Goal: Use online tool/utility: Utilize a website feature to perform a specific function

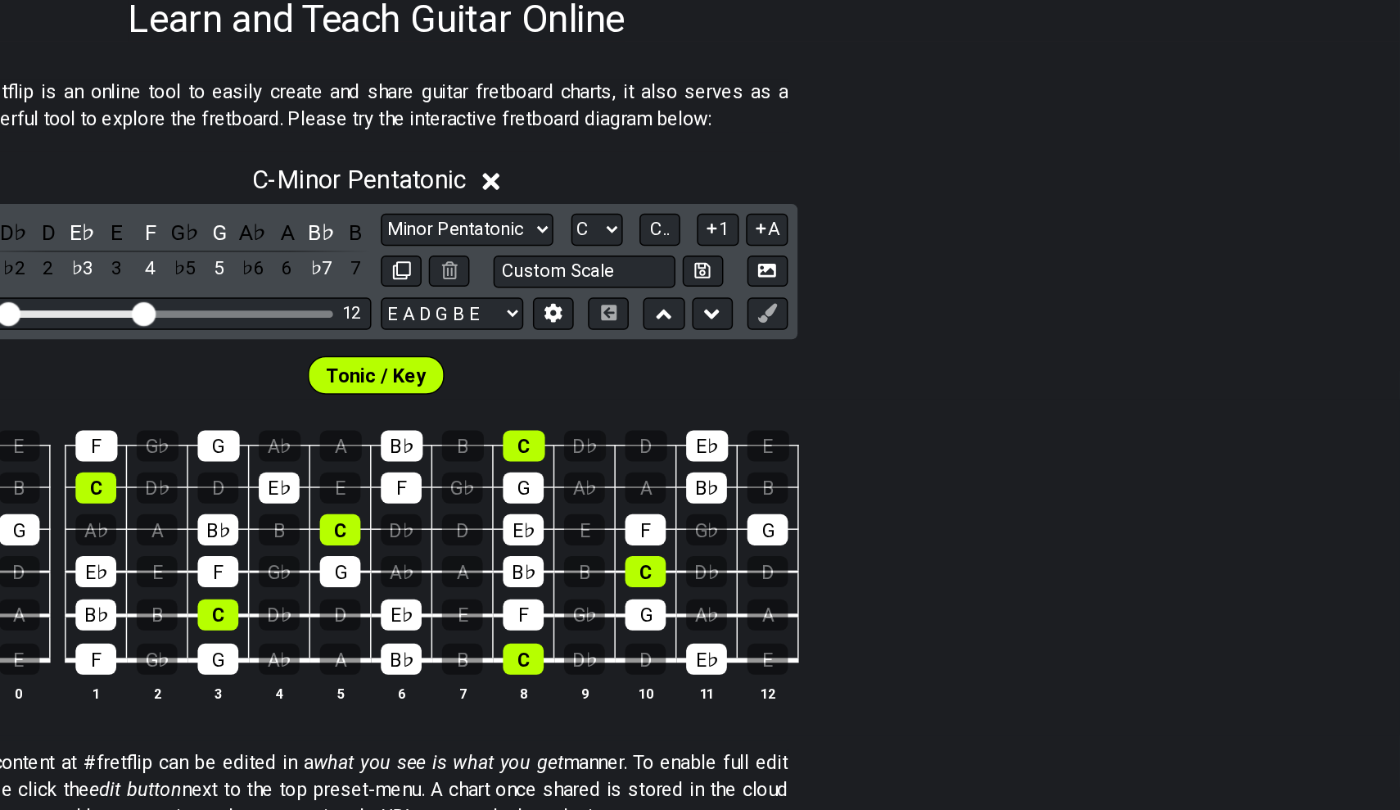
scroll to position [108, 0]
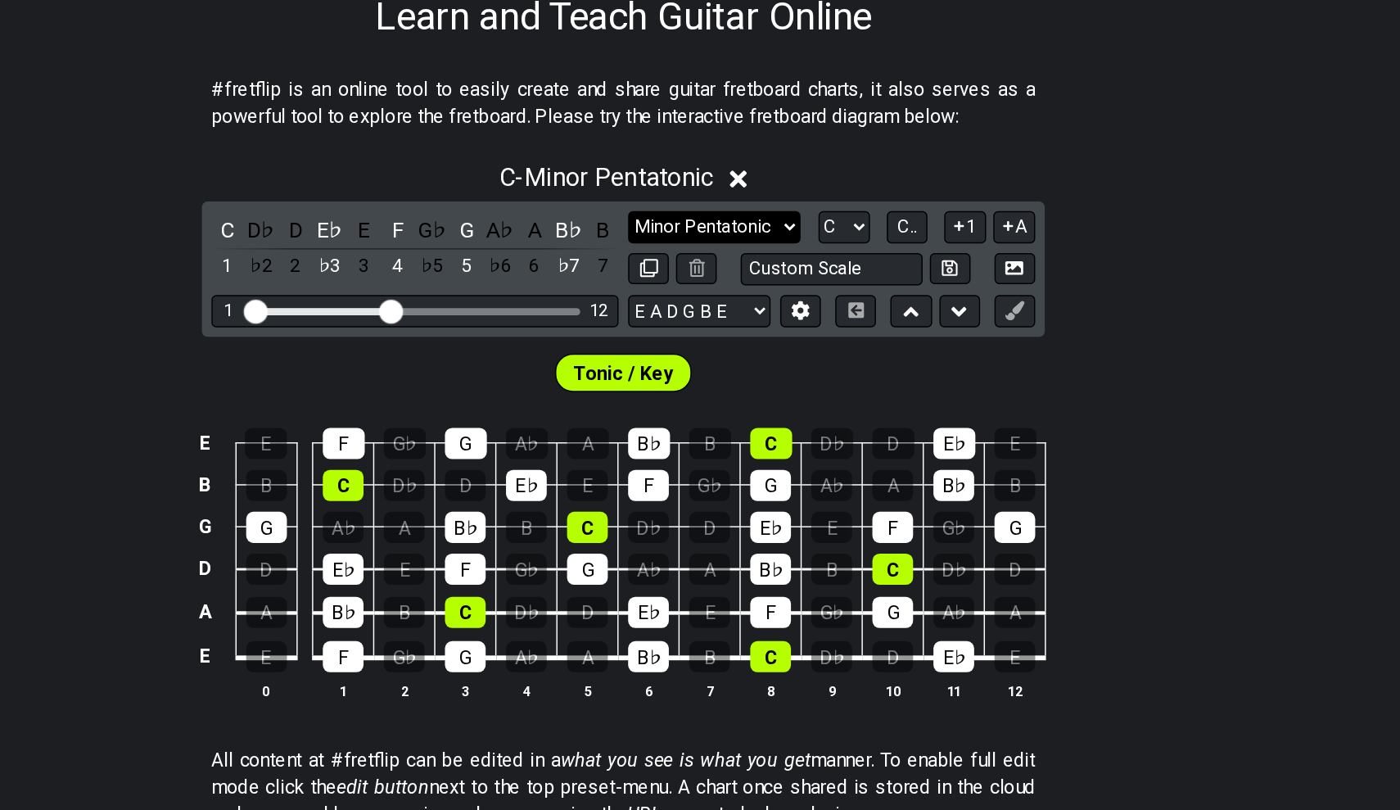
select select "Major / [PERSON_NAME]"
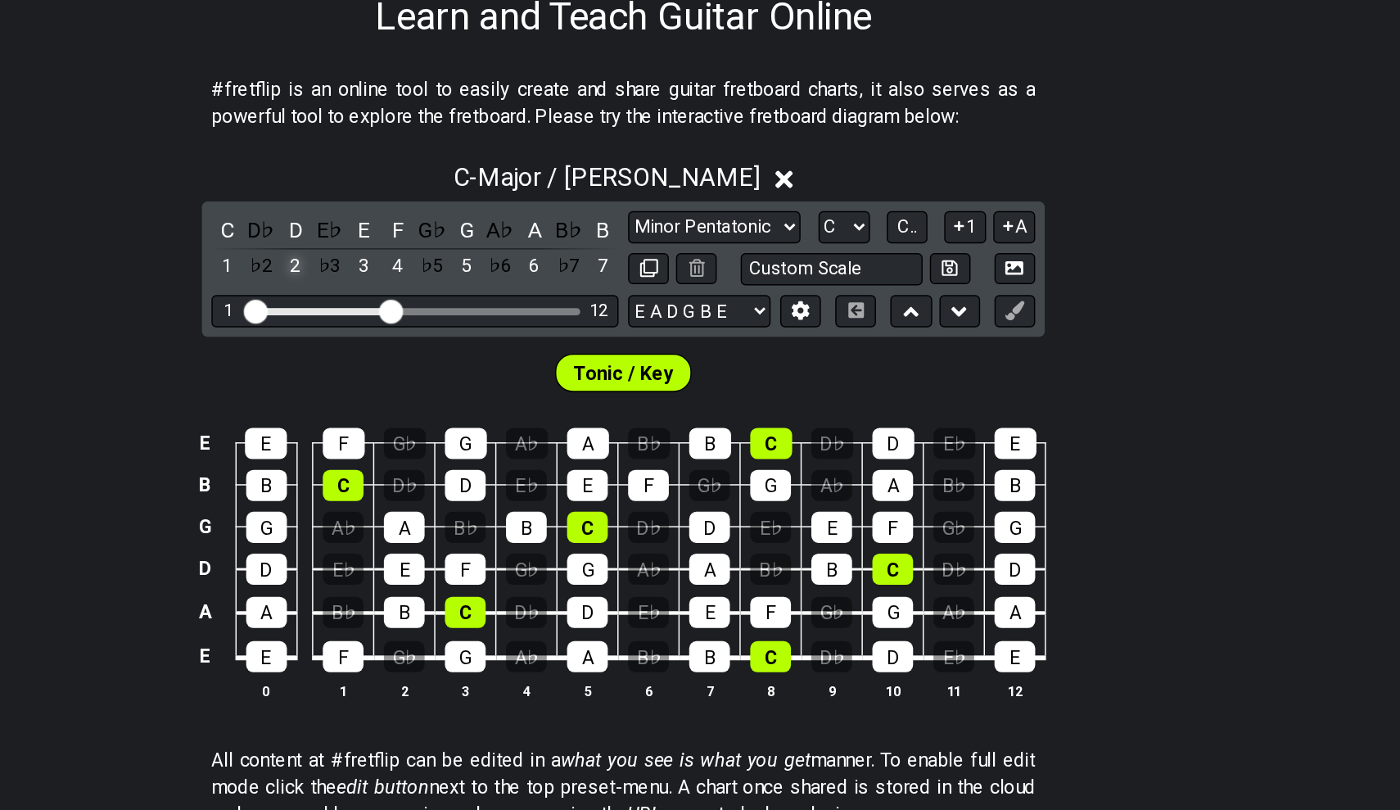
scroll to position [171, 0]
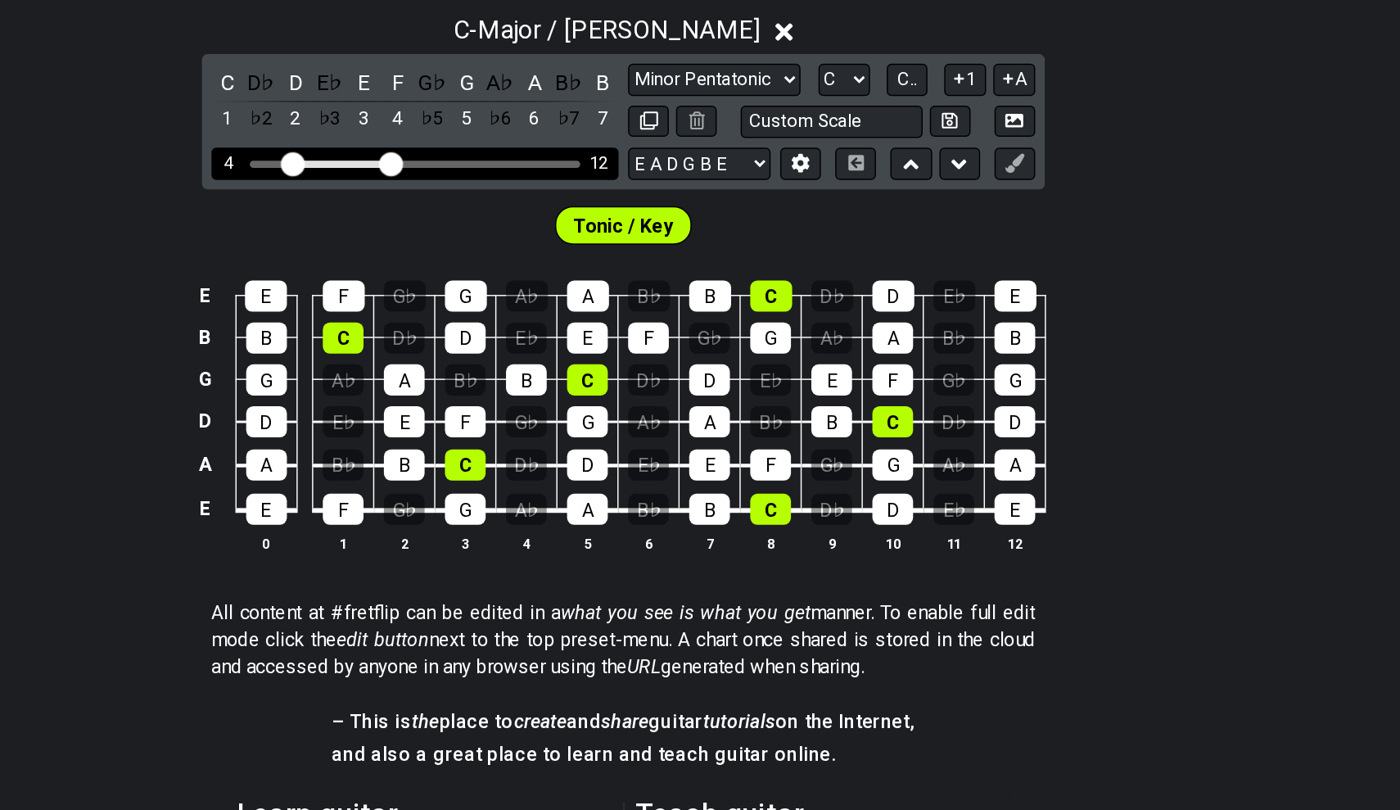
drag, startPoint x: 174, startPoint y: 110, endPoint x: 201, endPoint y: 111, distance: 26.2
click at [441, 358] on input "Visible fret range" at bounding box center [557, 358] width 233 height 0
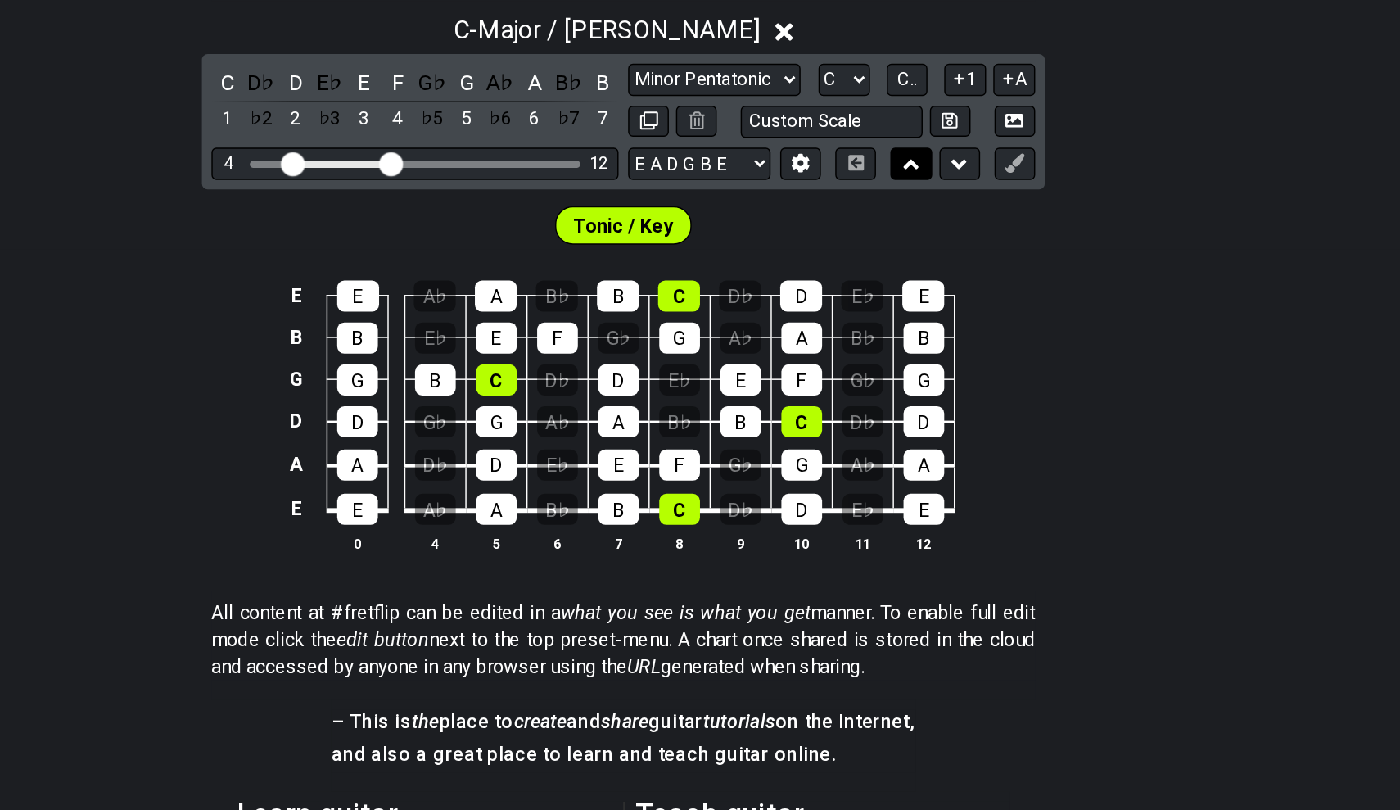
click at [883, 348] on button at bounding box center [897, 359] width 28 height 22
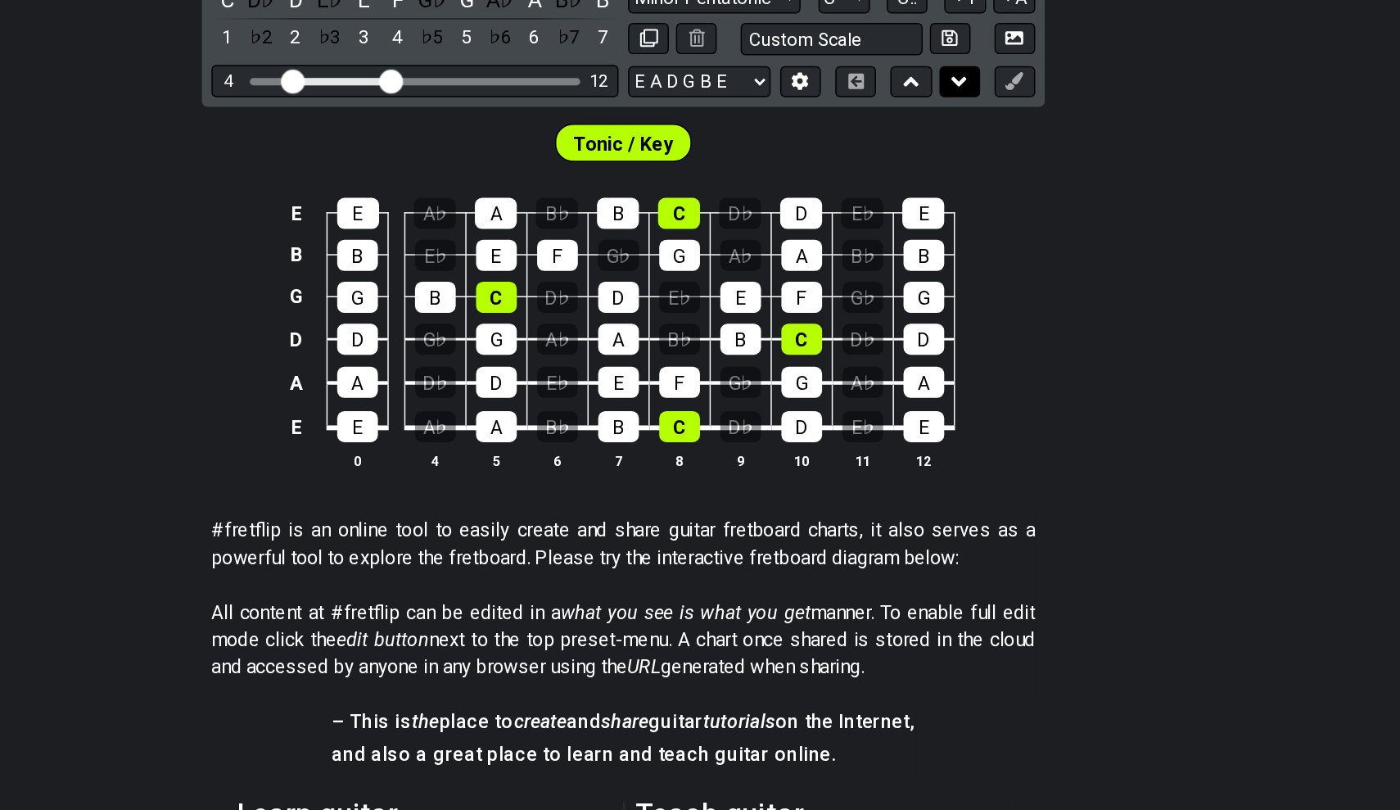
click at [916, 292] on button at bounding box center [930, 303] width 28 height 22
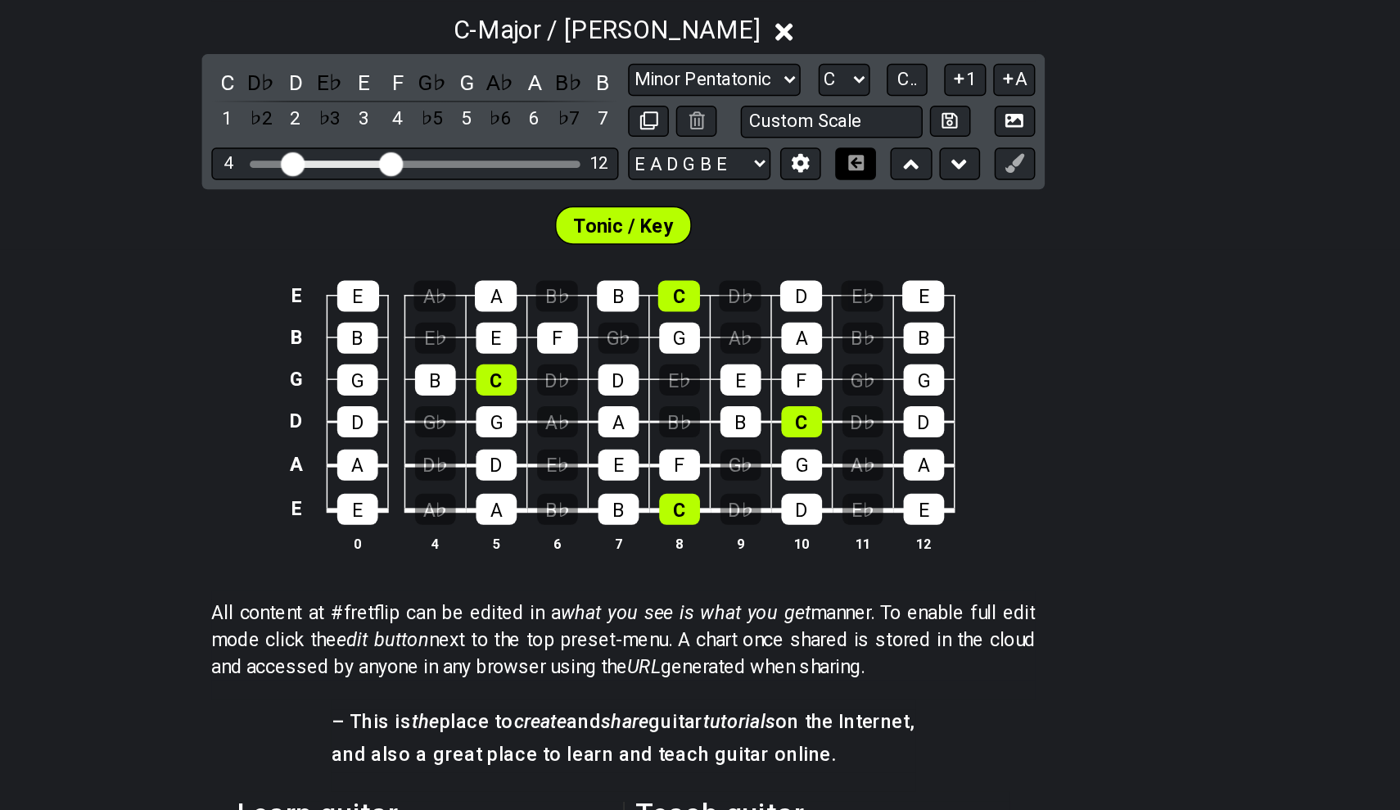
click at [853, 353] on icon at bounding box center [859, 358] width 12 height 11
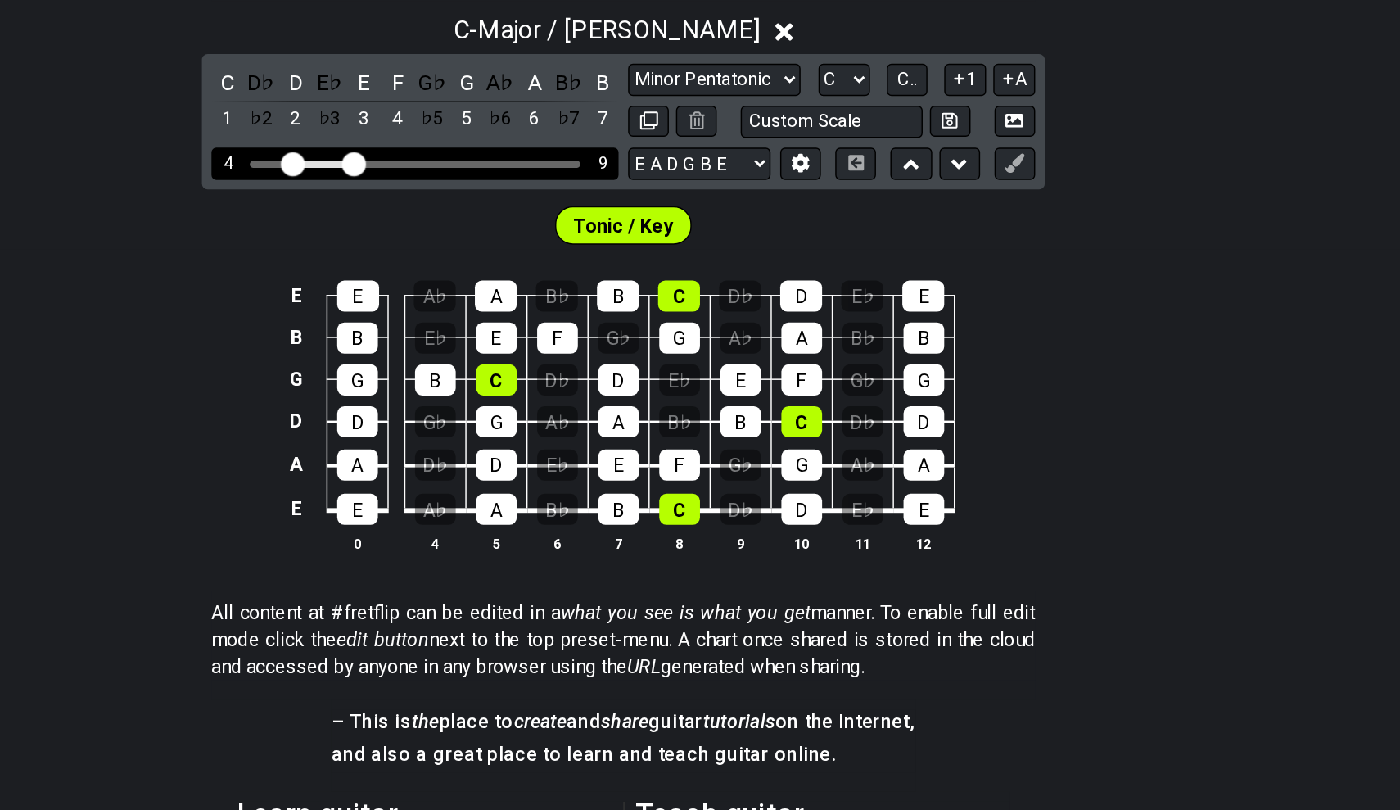
drag, startPoint x: 267, startPoint y: 109, endPoint x: 245, endPoint y: 111, distance: 22.2
click at [441, 358] on input "Visible fret range" at bounding box center [557, 358] width 233 height 0
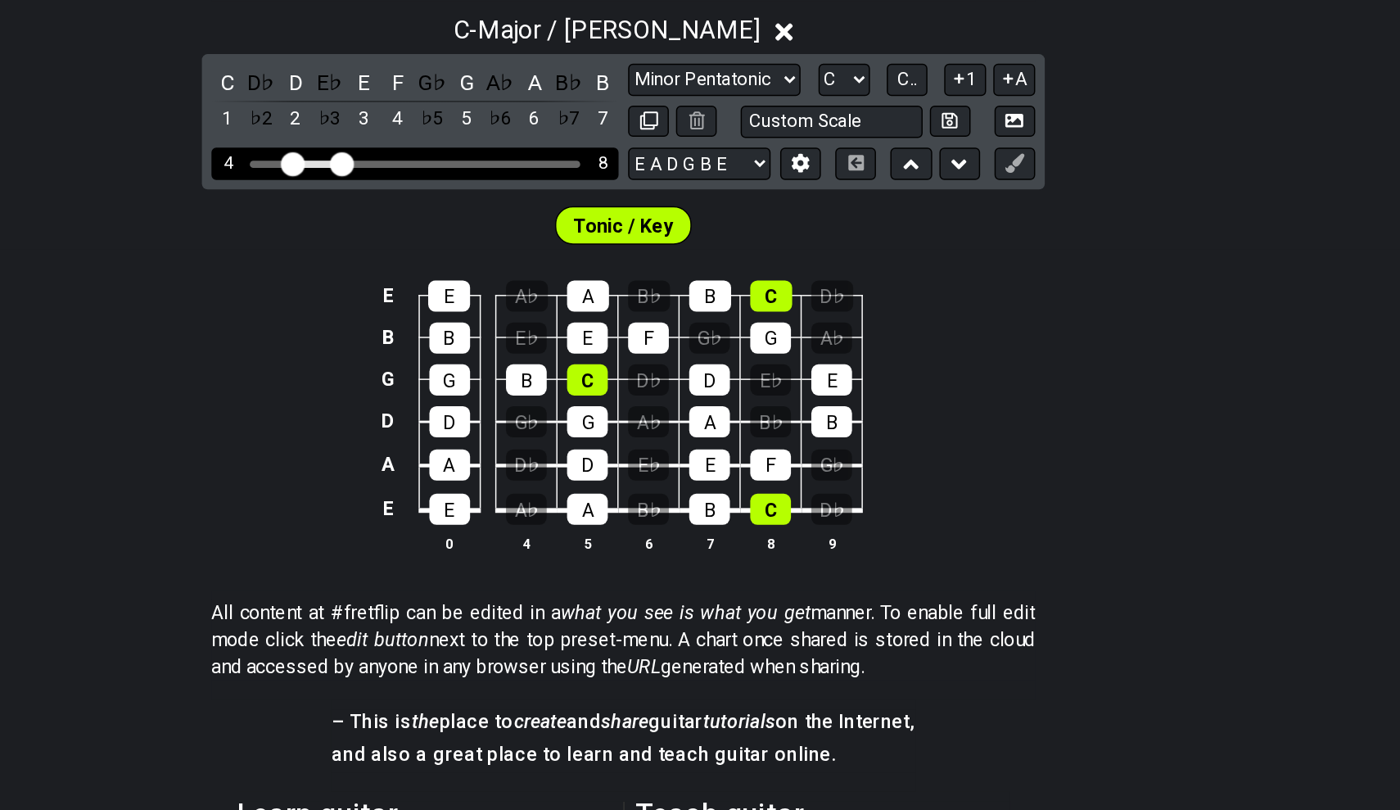
click at [441, 358] on input "Visible fret range" at bounding box center [557, 358] width 233 height 0
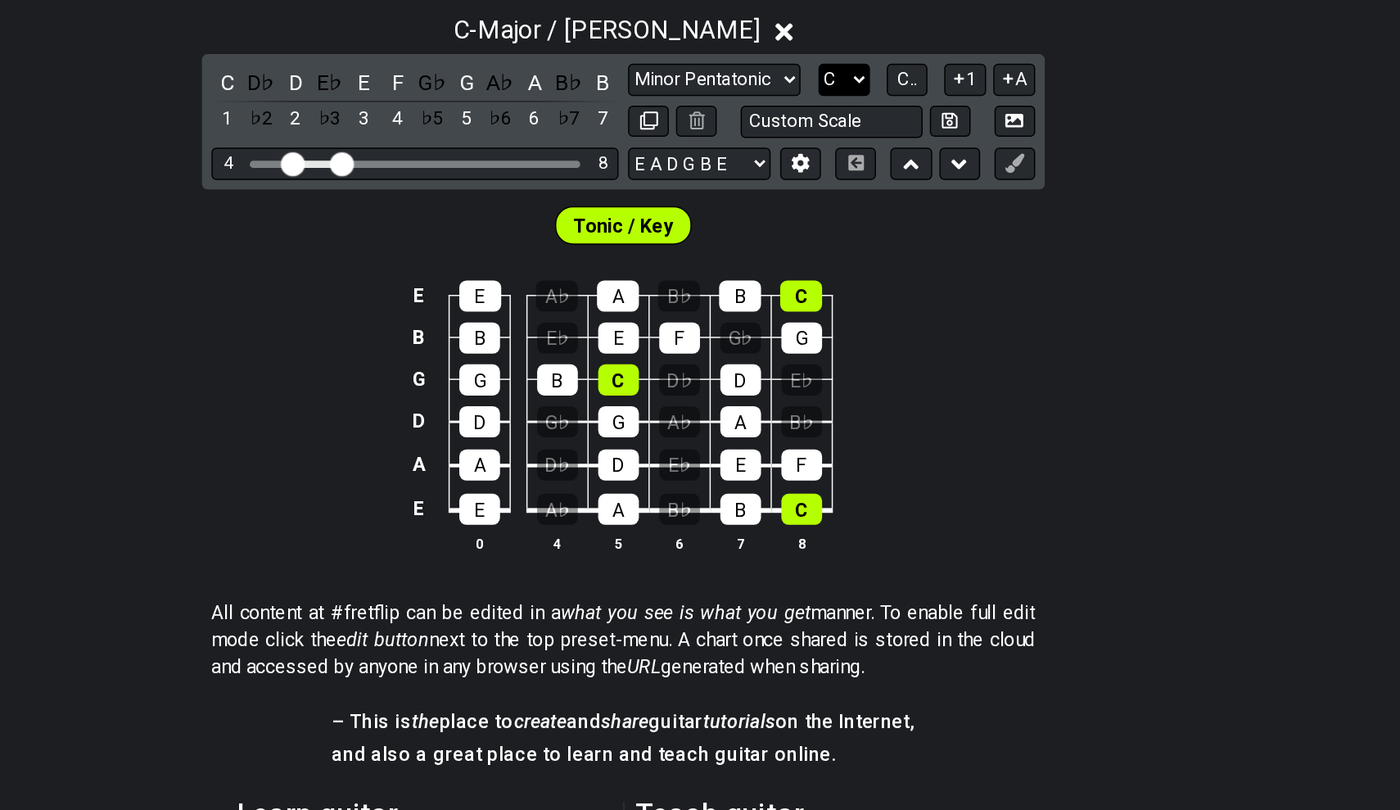
select select "A"
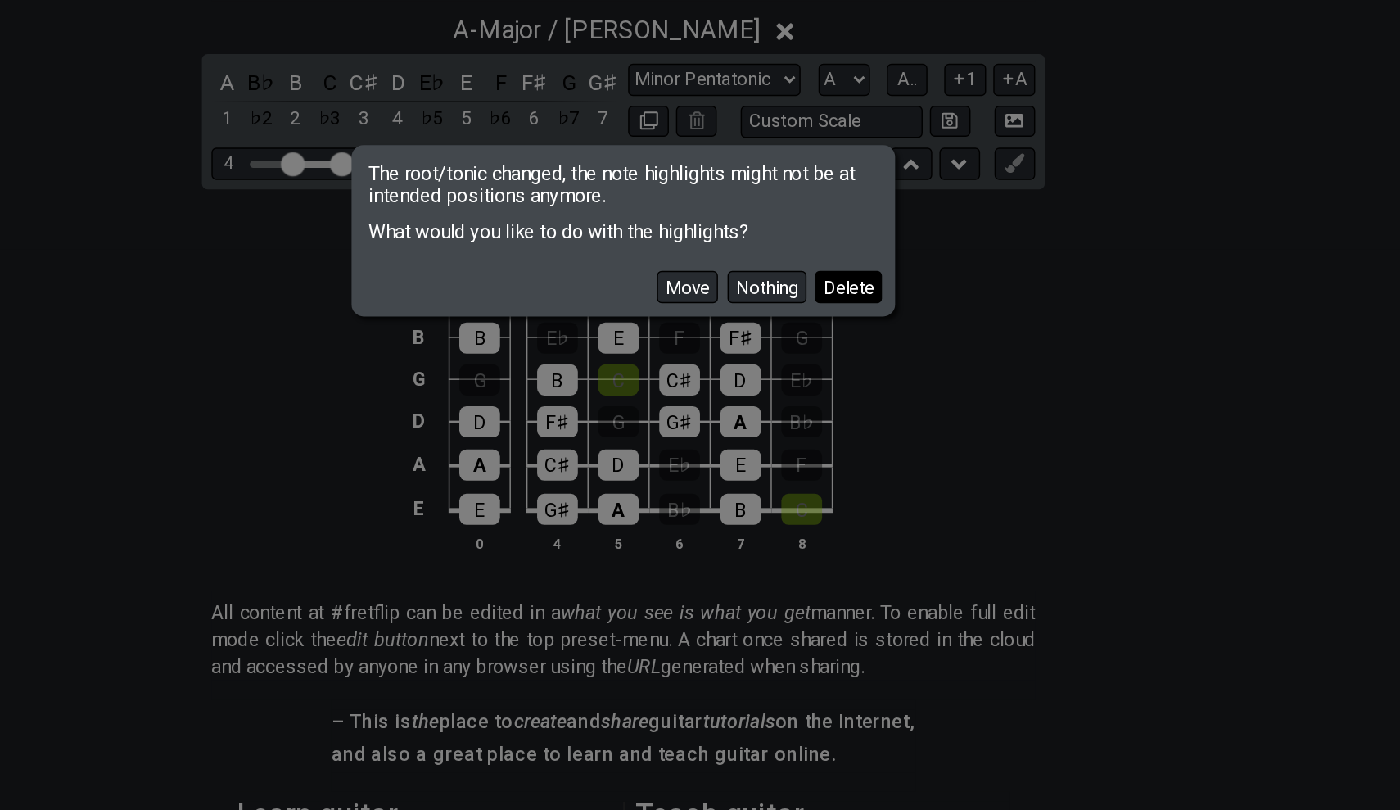
click at [831, 432] on button "Delete" at bounding box center [854, 443] width 46 height 22
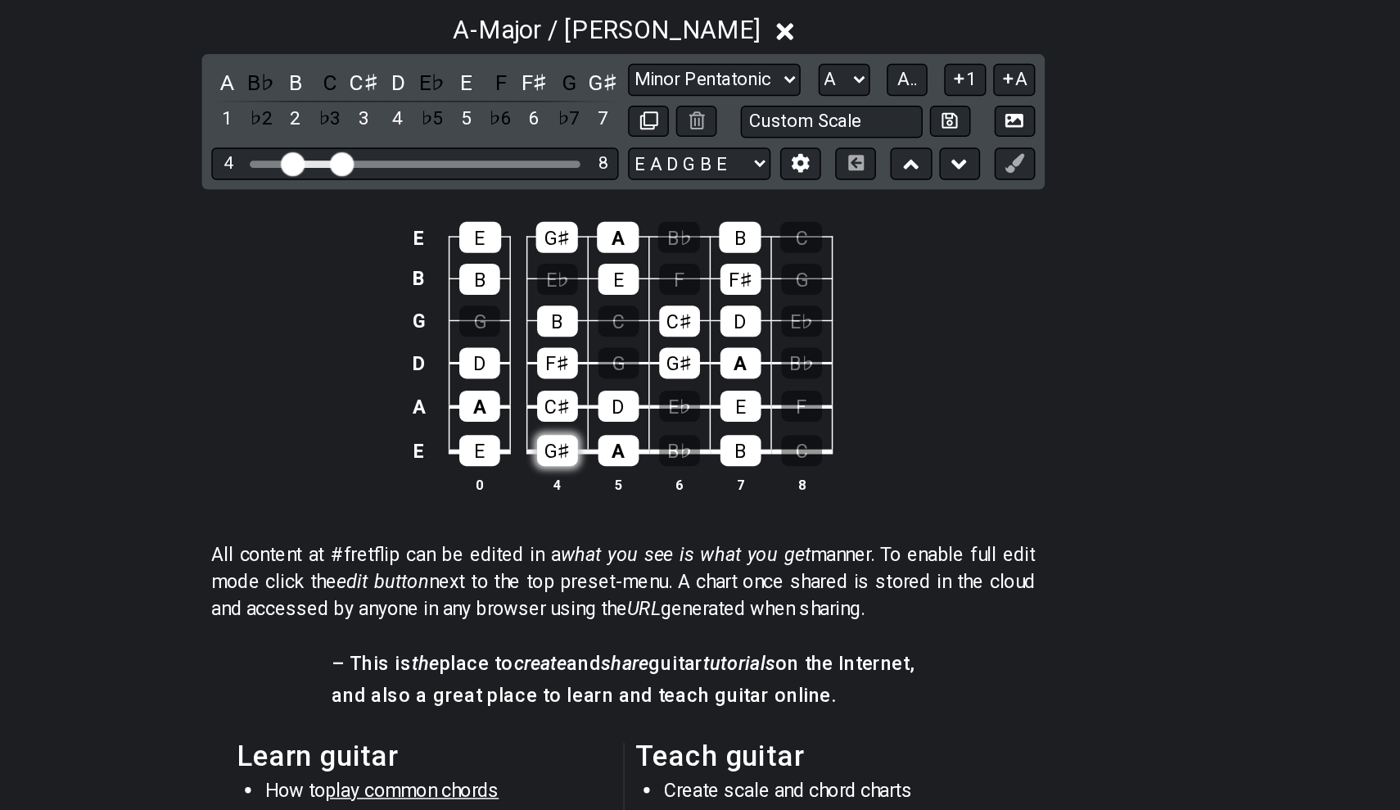
click at [641, 544] on div "G♯" at bounding box center [655, 554] width 28 height 21
click at [588, 544] on div "E" at bounding box center [602, 554] width 28 height 21
click at [641, 544] on div "G♯" at bounding box center [655, 554] width 28 height 21
click at [344, 248] on div "A - Major / Ionian" at bounding box center [700, 263] width 1400 height 30
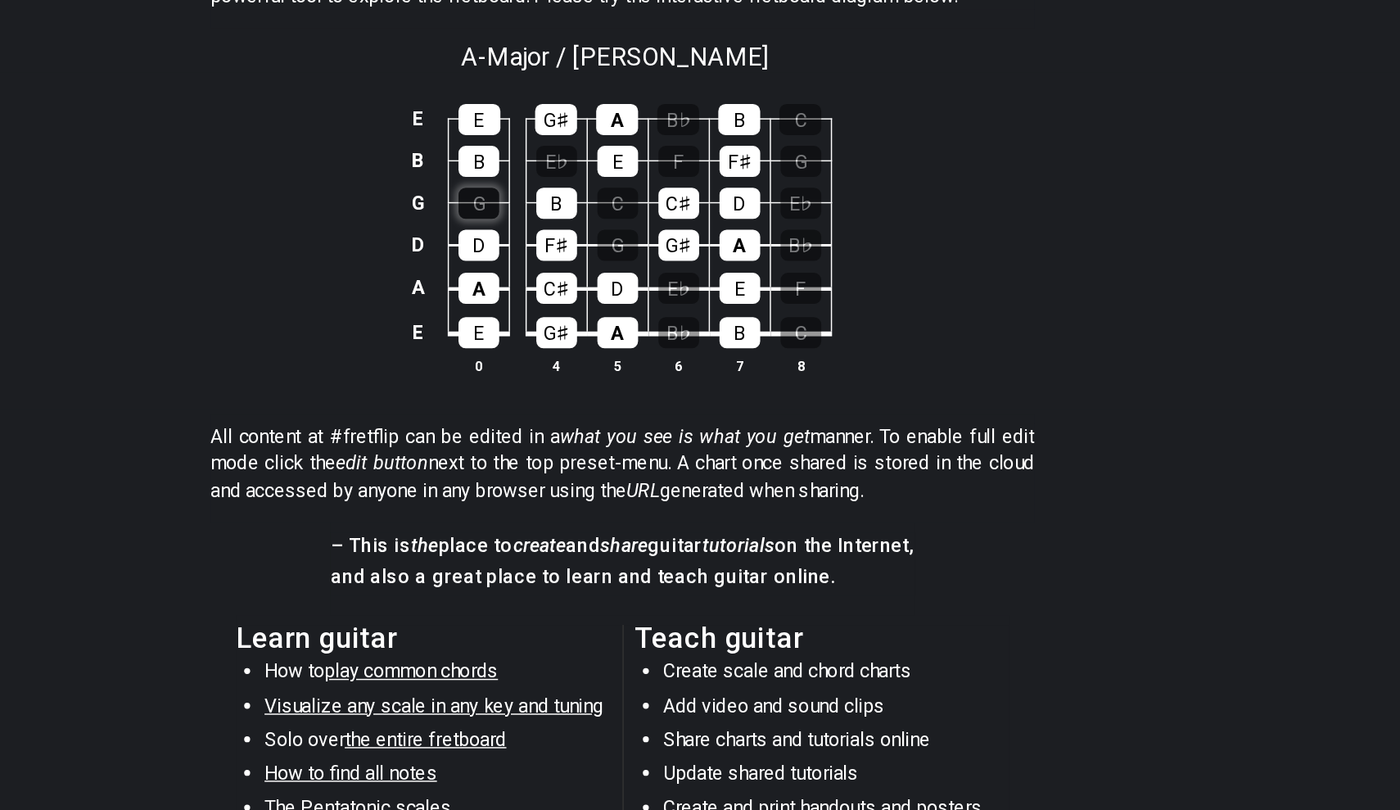
click at [588, 357] on div "G" at bounding box center [602, 367] width 28 height 21
click at [641, 445] on div "G♯" at bounding box center [655, 455] width 28 height 21
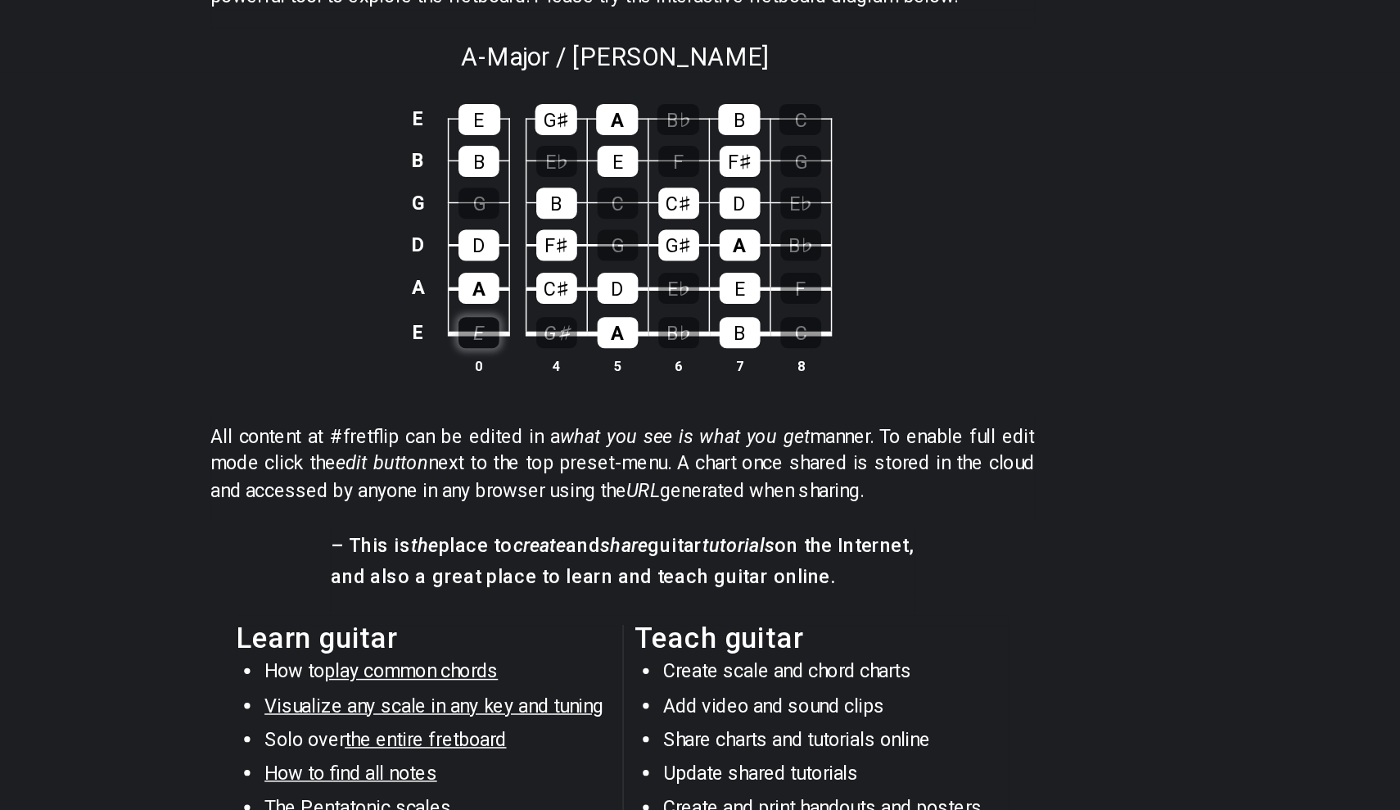
click at [588, 445] on div "E" at bounding box center [602, 455] width 28 height 21
click at [588, 415] on div "A" at bounding box center [602, 425] width 28 height 21
click at [581, 396] on td "A" at bounding box center [602, 411] width 42 height 30
click at [588, 386] on div "D" at bounding box center [602, 396] width 28 height 21
click at [588, 328] on div "B" at bounding box center [602, 338] width 28 height 21
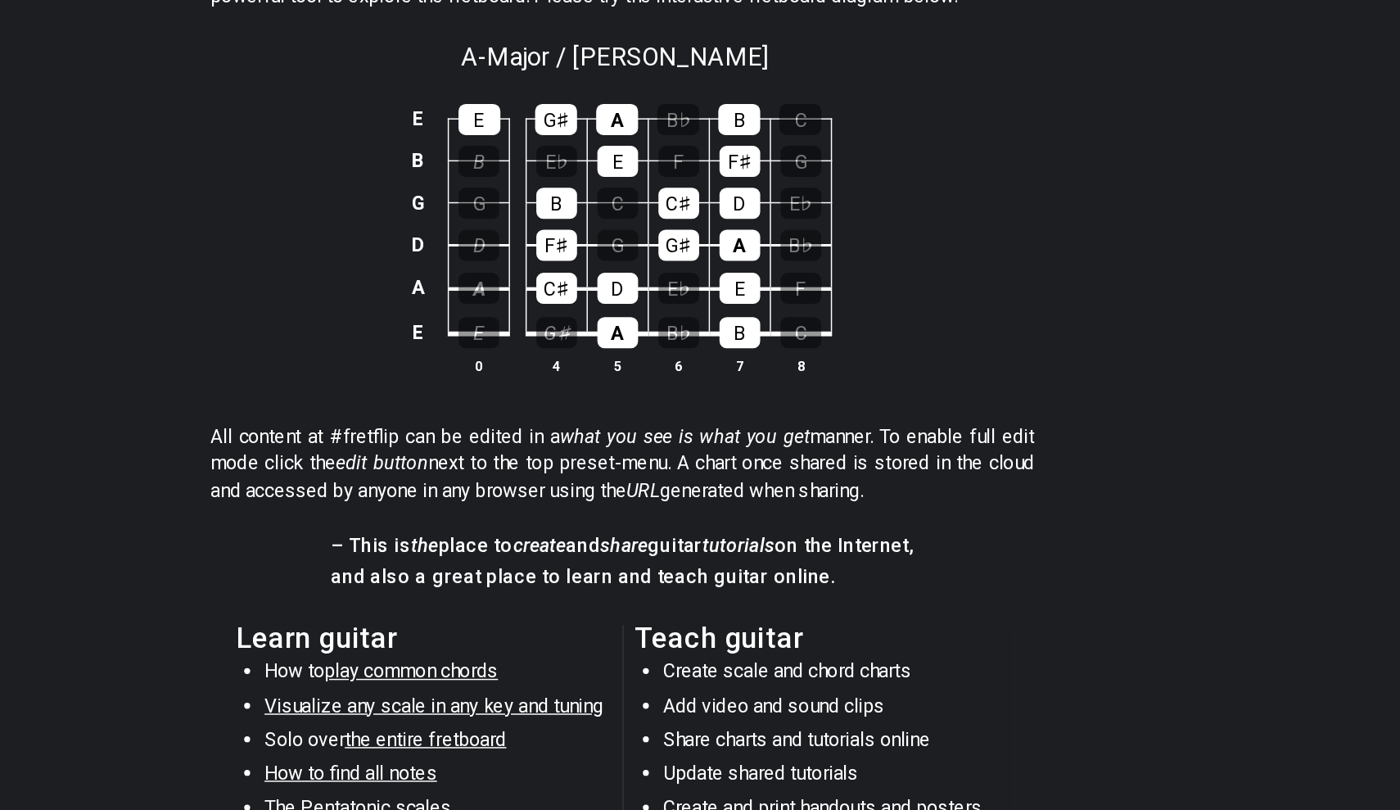
click at [581, 309] on td "B" at bounding box center [602, 323] width 42 height 29
click at [588, 300] on div "E" at bounding box center [602, 310] width 29 height 21
drag, startPoint x: 418, startPoint y: 253, endPoint x: 430, endPoint y: 251, distance: 12.4
click at [675, 471] on th "5" at bounding box center [696, 479] width 42 height 17
click at [683, 445] on div "A" at bounding box center [697, 455] width 28 height 21
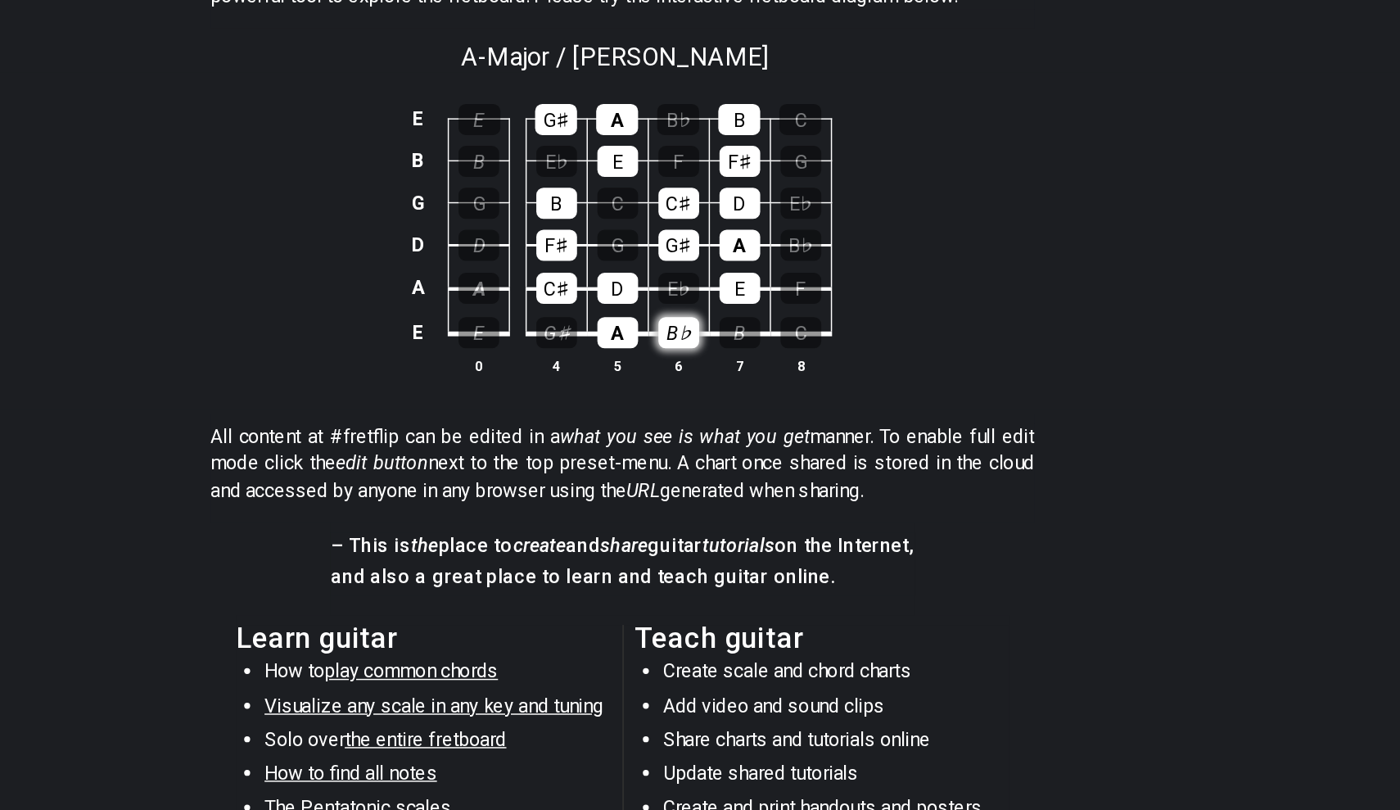
click at [725, 445] on div "B♭" at bounding box center [739, 455] width 28 height 21
click at [766, 445] on div "B" at bounding box center [780, 455] width 28 height 21
click at [440, 199] on p "#fretflip is an online tool to easily create and share guitar fretboard charts,…" at bounding box center [699, 217] width 563 height 37
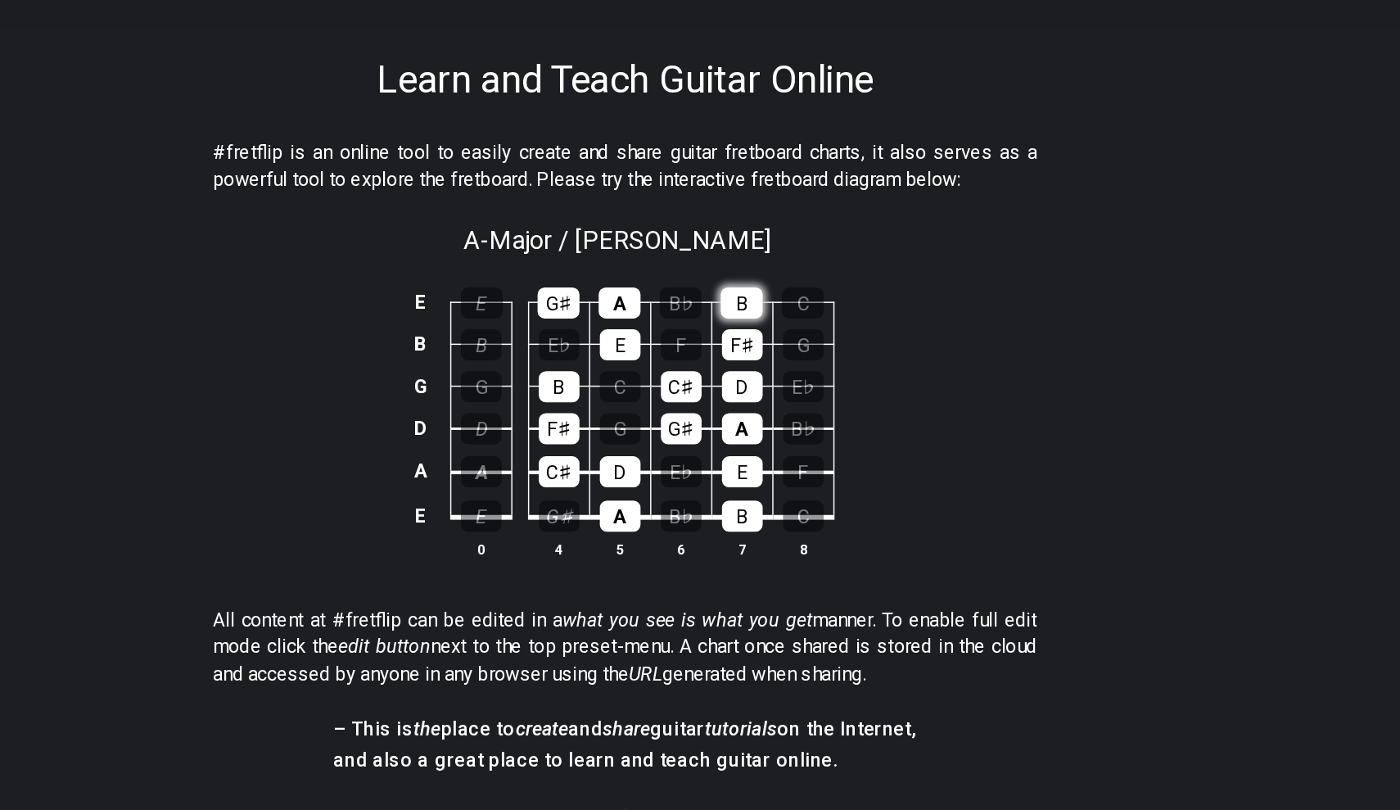
click at [765, 300] on div "B" at bounding box center [779, 310] width 29 height 21
click at [430, 96] on div "Learn and Teach Guitar Online" at bounding box center [700, 134] width 1400 height 77
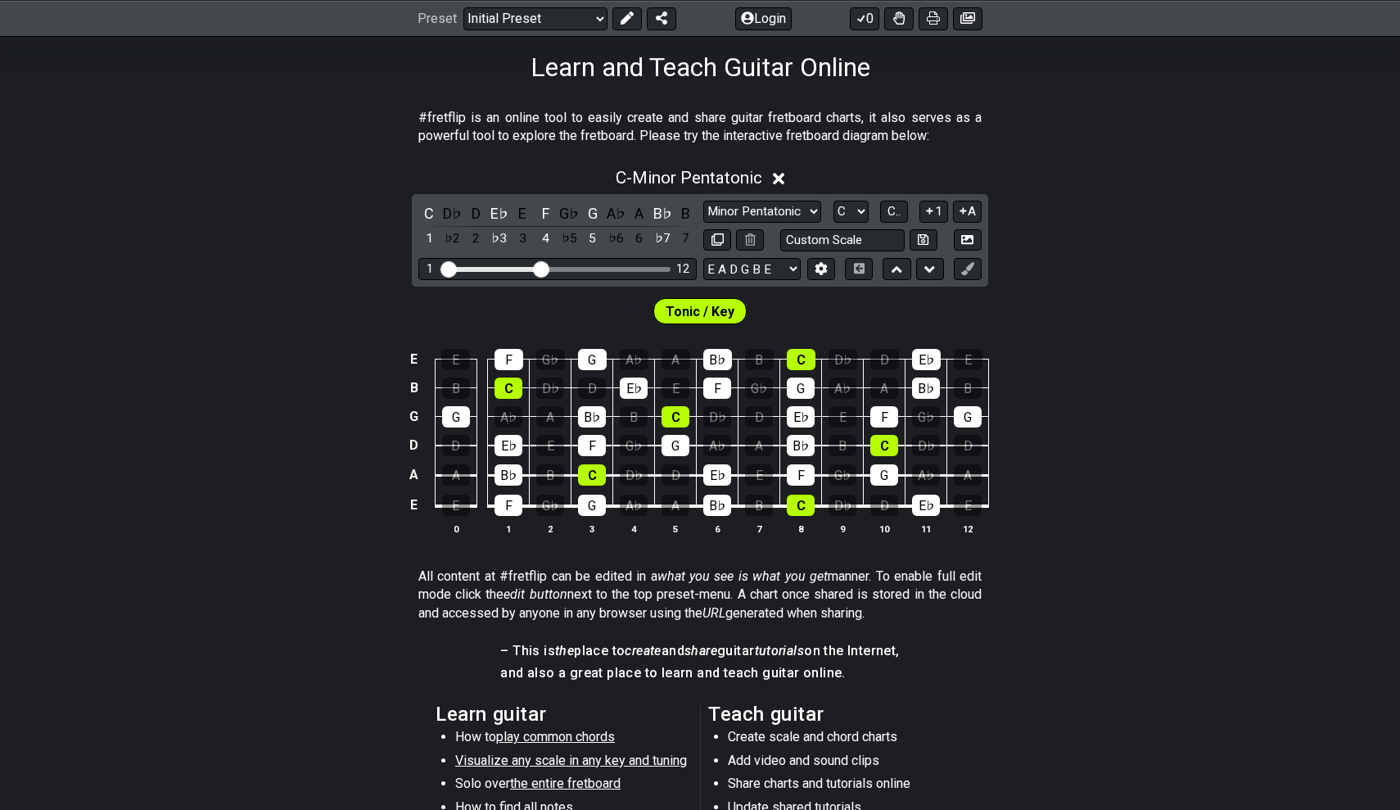
scroll to position [140, 0]
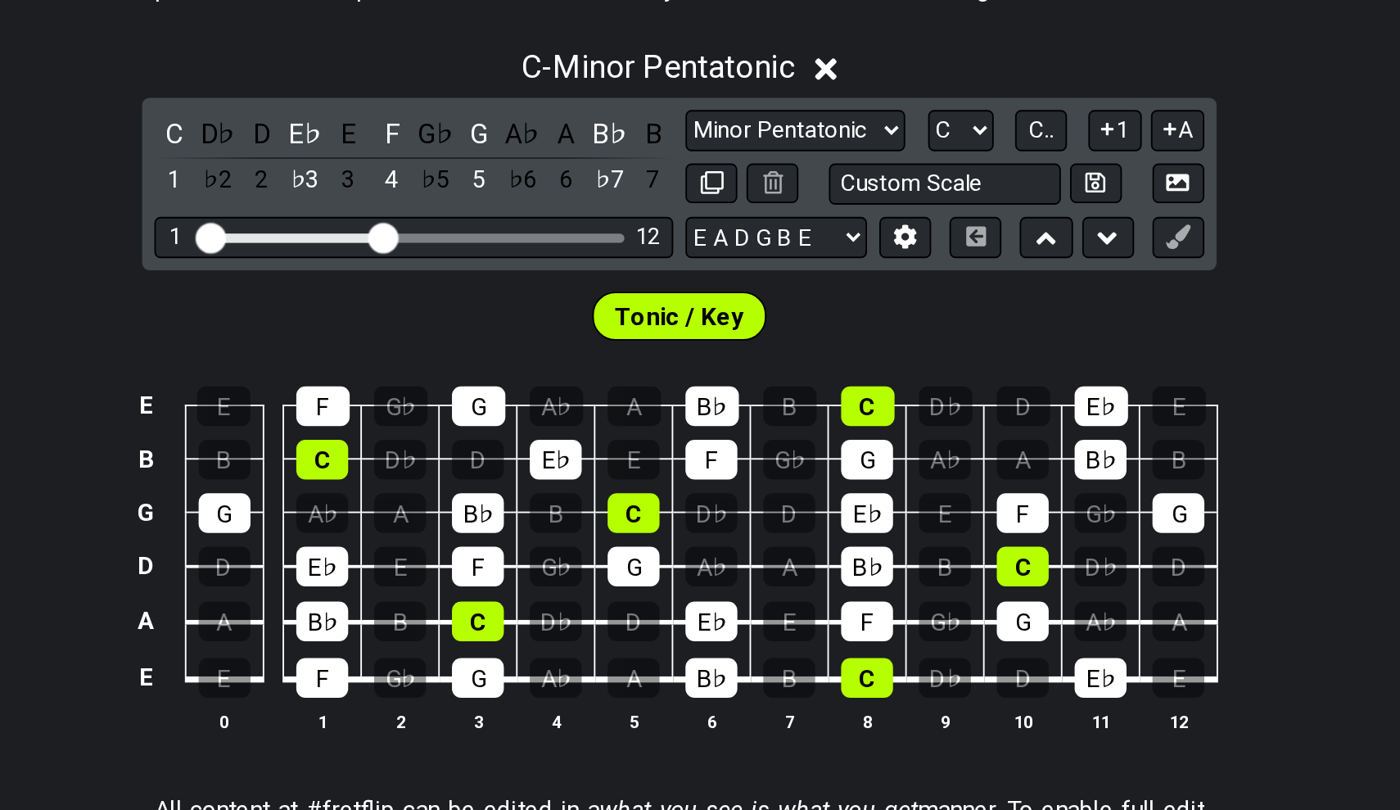
click at [418, 224] on div "#fretflip is an online tool to easily create and share guitar fretboard charts,…" at bounding box center [699, 252] width 563 height 56
select select "Major / [PERSON_NAME]"
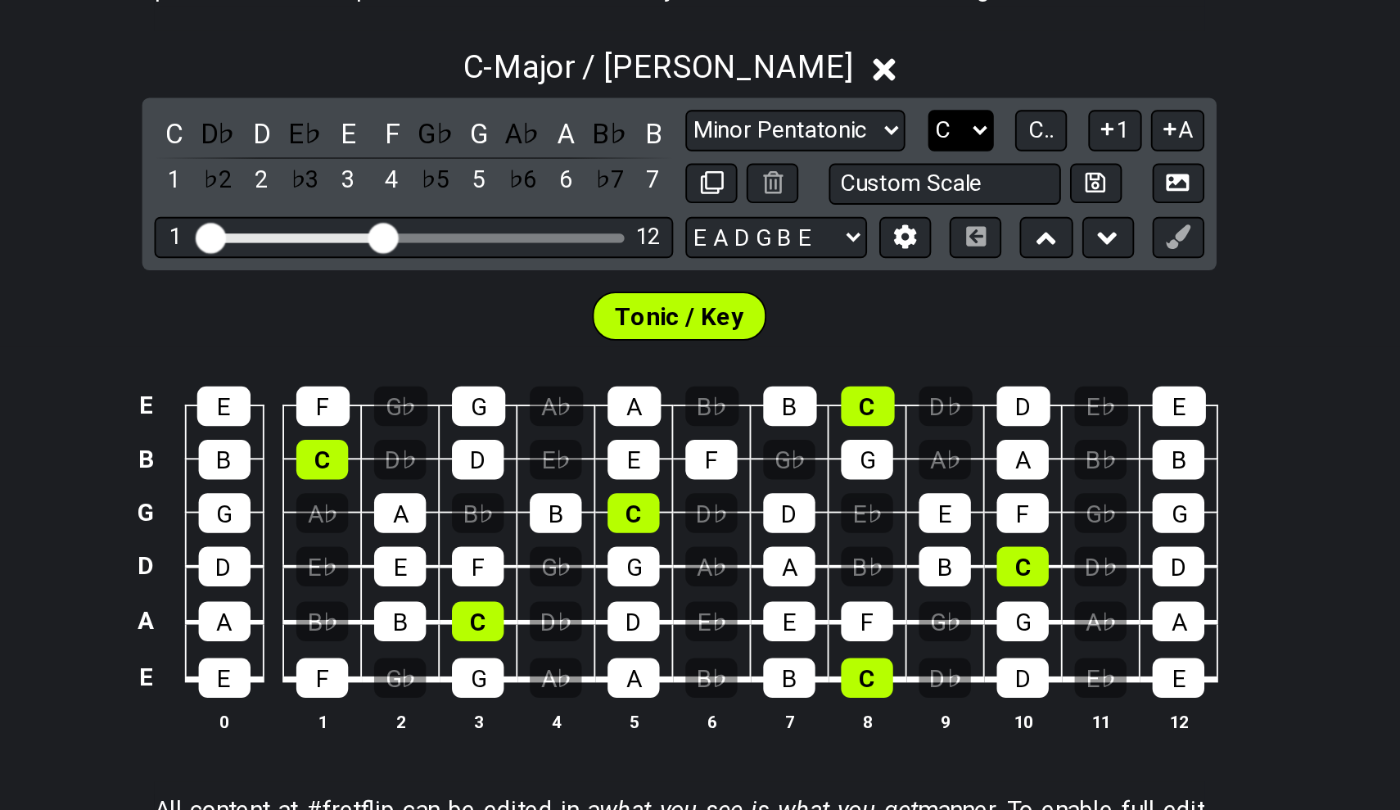
select select "A"
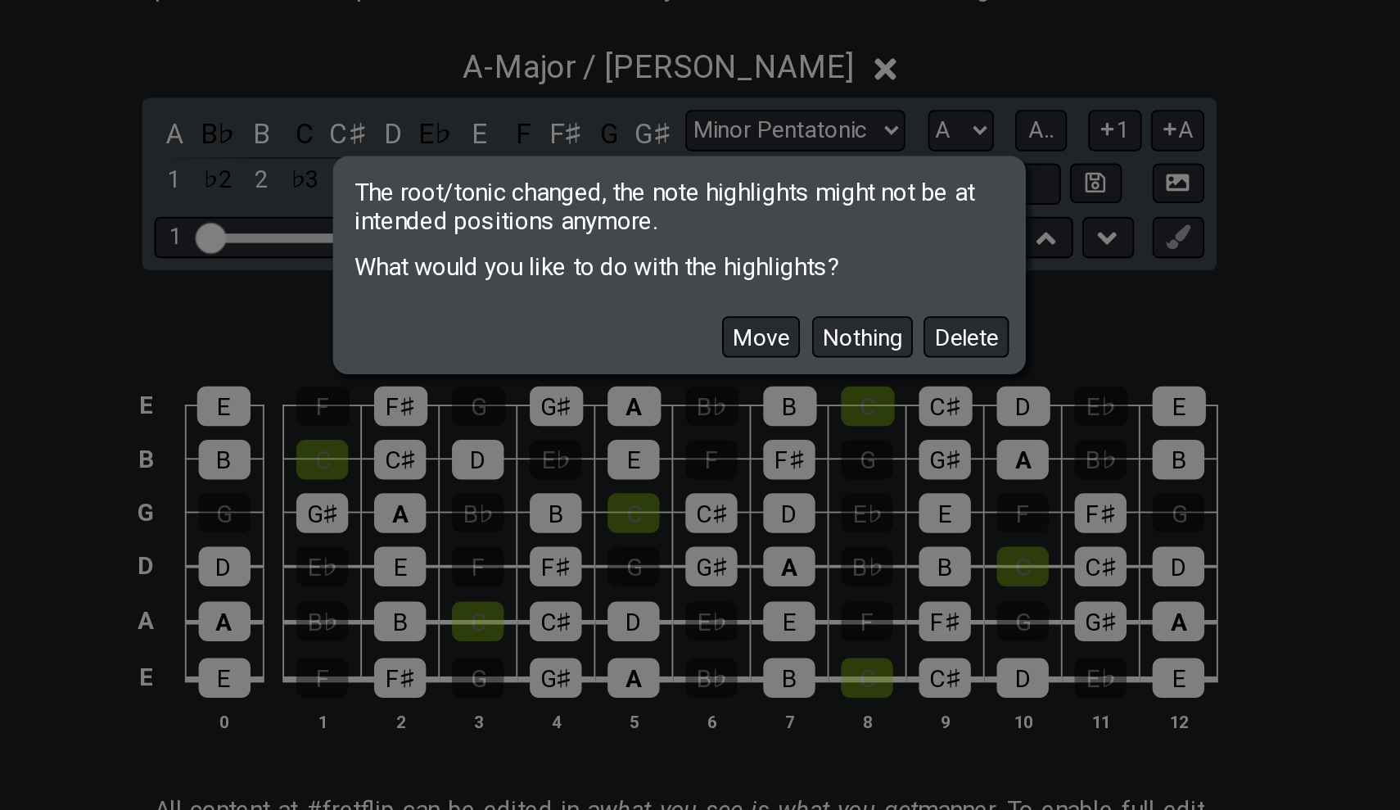
click at [517, 413] on div "Move Nothing Delete" at bounding box center [700, 436] width 367 height 47
click at [831, 432] on button "Delete" at bounding box center [854, 443] width 46 height 22
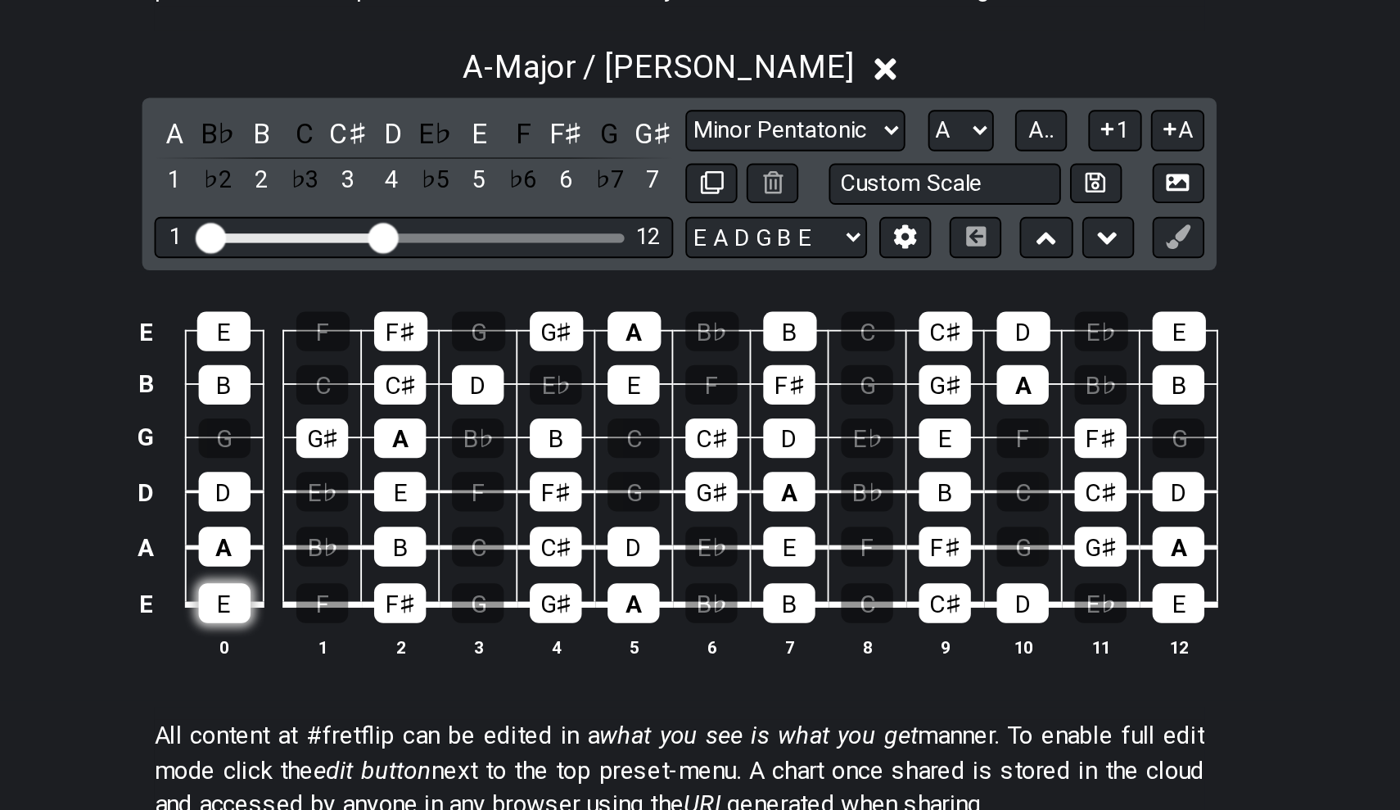
click at [442, 576] on div "E" at bounding box center [456, 586] width 28 height 21
click at [536, 576] on div "F♯" at bounding box center [550, 586] width 28 height 21
click at [620, 576] on div "G♯" at bounding box center [634, 586] width 28 height 21
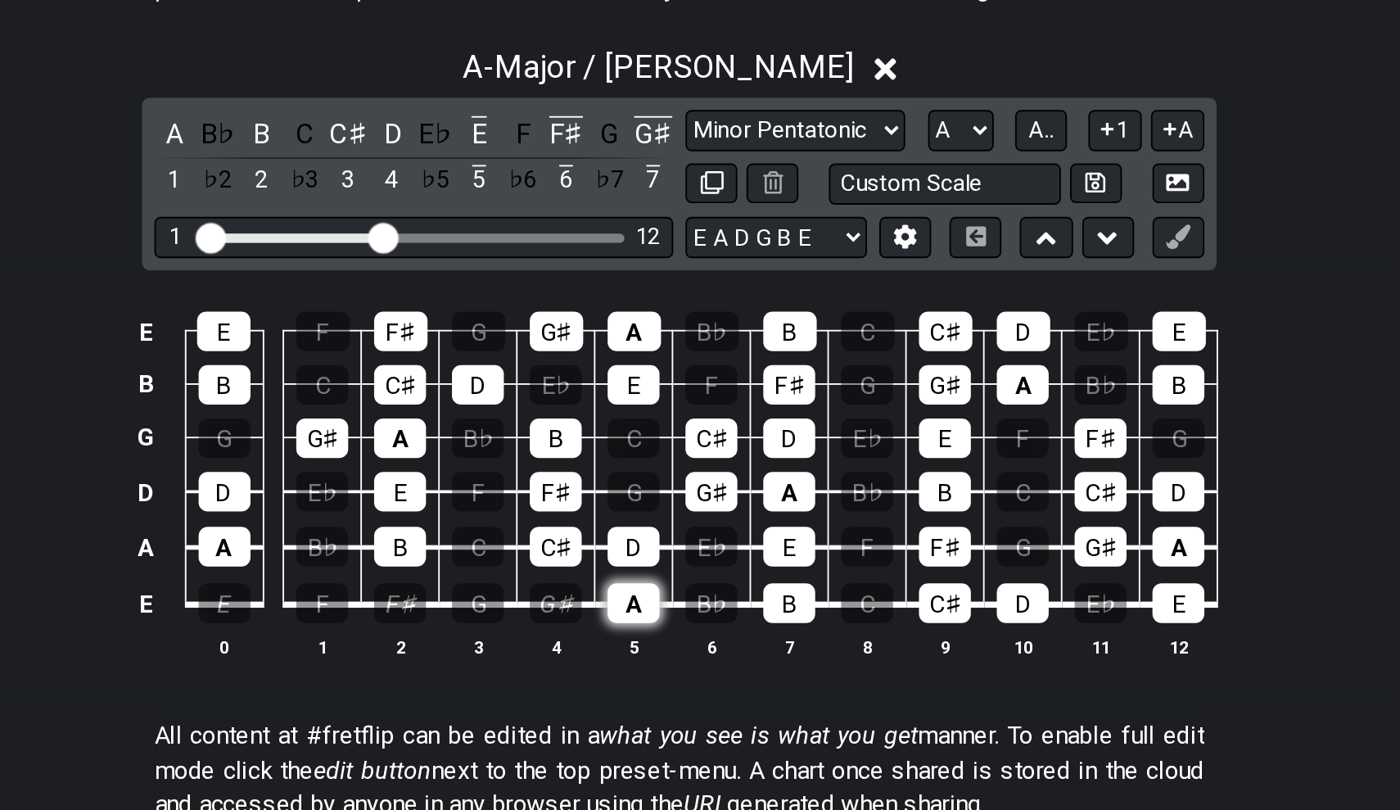
click at [662, 576] on div "A" at bounding box center [676, 586] width 28 height 21
click at [745, 576] on div "B" at bounding box center [759, 586] width 28 height 21
click at [829, 576] on div "C♯" at bounding box center [843, 586] width 28 height 21
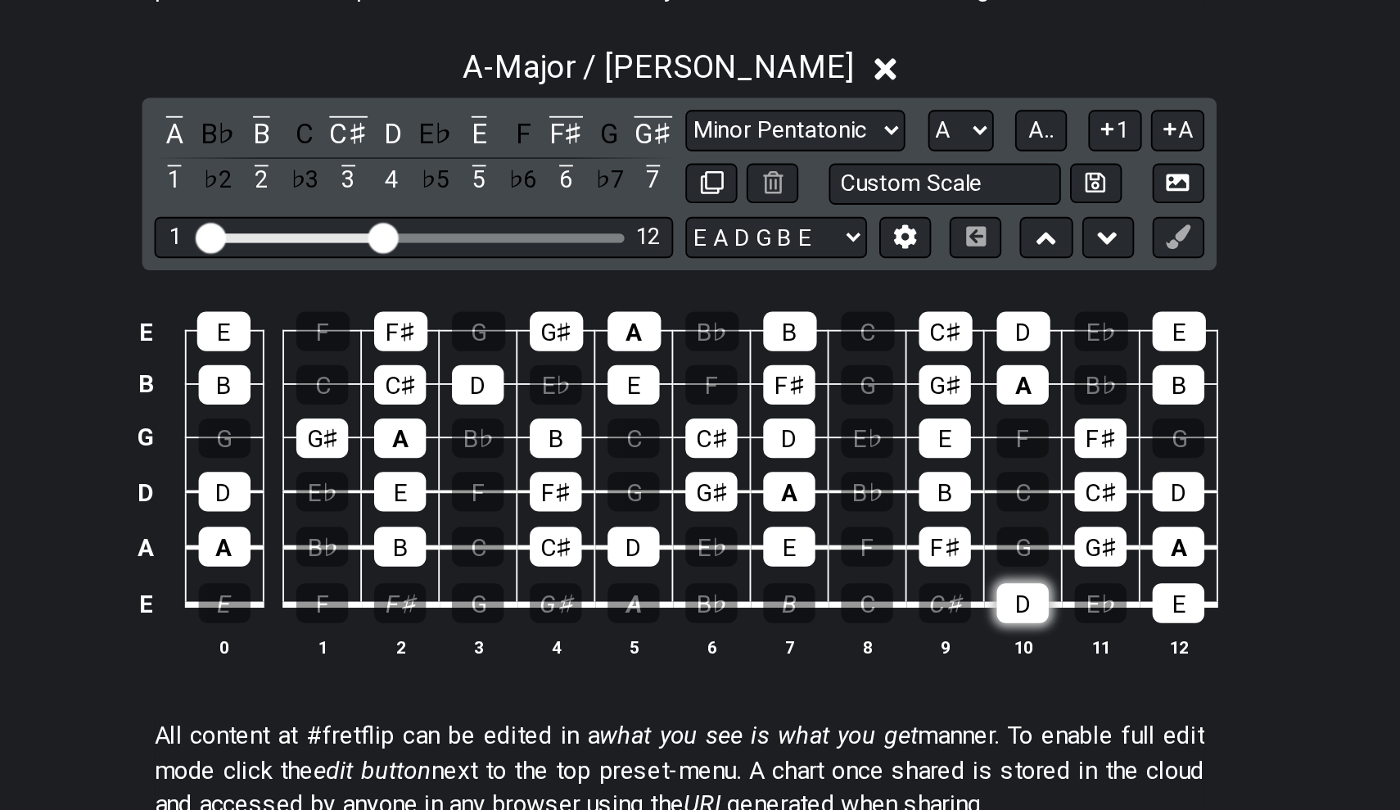
click at [870, 576] on div "D" at bounding box center [884, 586] width 28 height 21
click at [954, 576] on div "E" at bounding box center [968, 586] width 28 height 21
click at [912, 516] on div "C♯" at bounding box center [926, 526] width 28 height 21
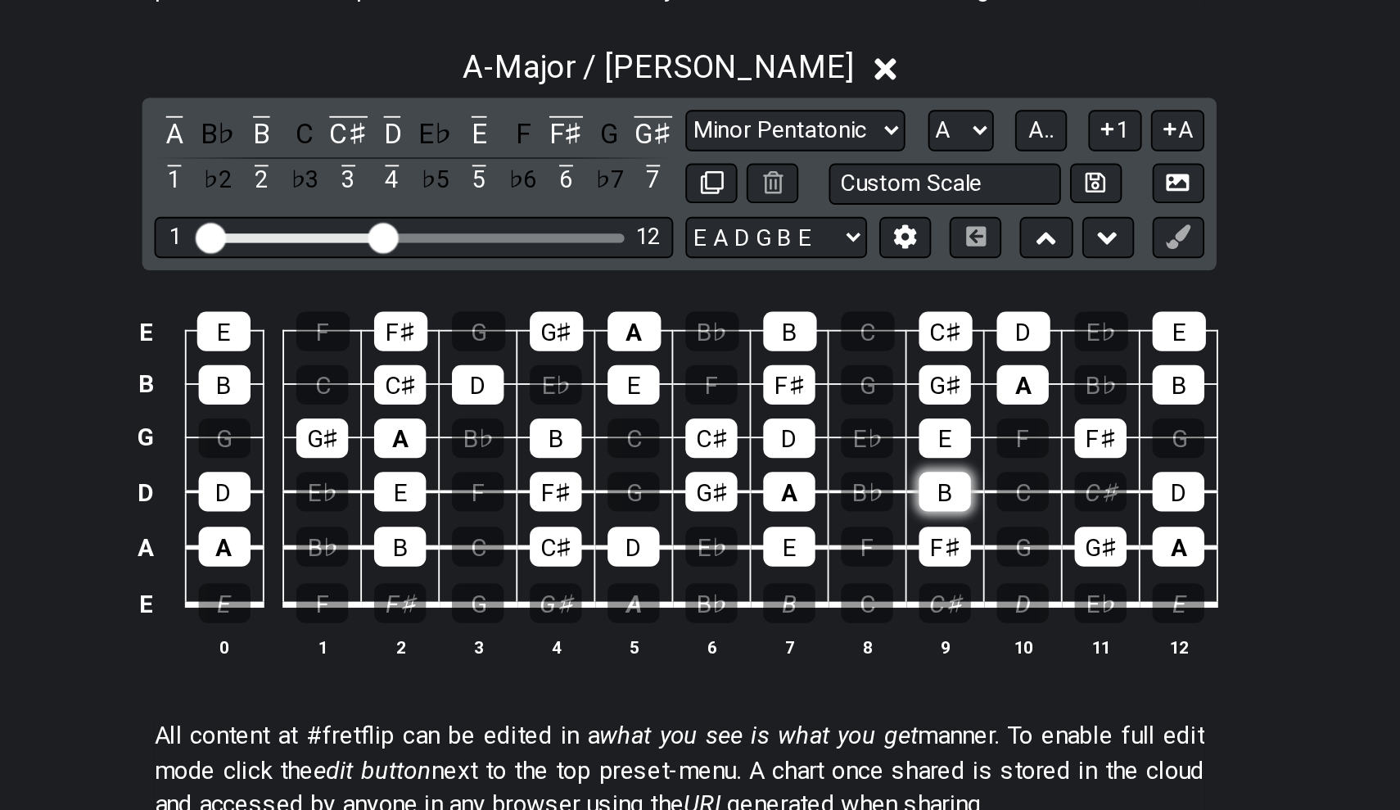
click at [829, 516] on div "B" at bounding box center [843, 526] width 28 height 21
click at [703, 516] on div "G♯" at bounding box center [717, 526] width 28 height 21
click at [620, 516] on div "F♯" at bounding box center [634, 526] width 28 height 21
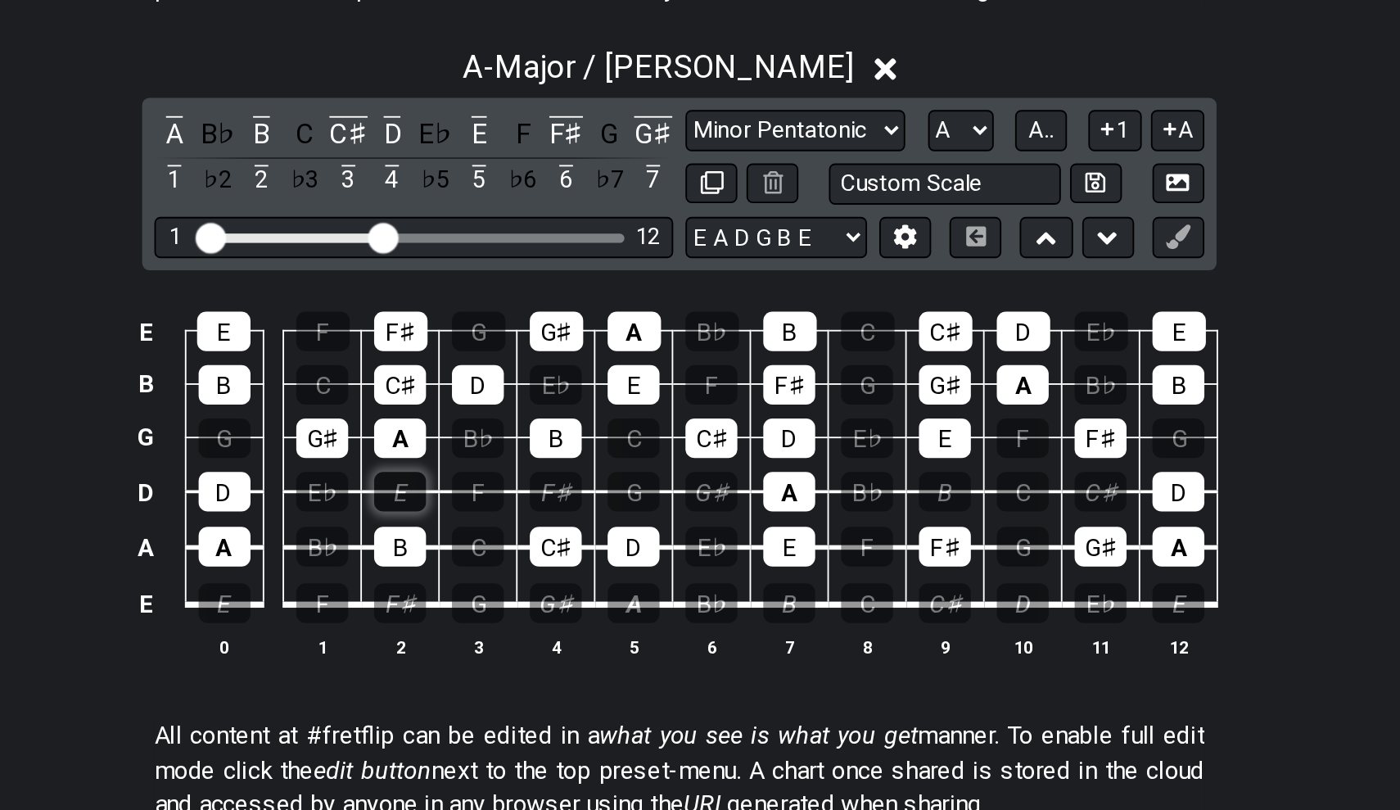
click at [536, 516] on div "E" at bounding box center [550, 526] width 28 height 21
click at [442, 516] on div "D" at bounding box center [456, 526] width 28 height 21
click at [442, 458] on div "B" at bounding box center [456, 468] width 28 height 21
click at [441, 430] on div "E" at bounding box center [455, 440] width 29 height 21
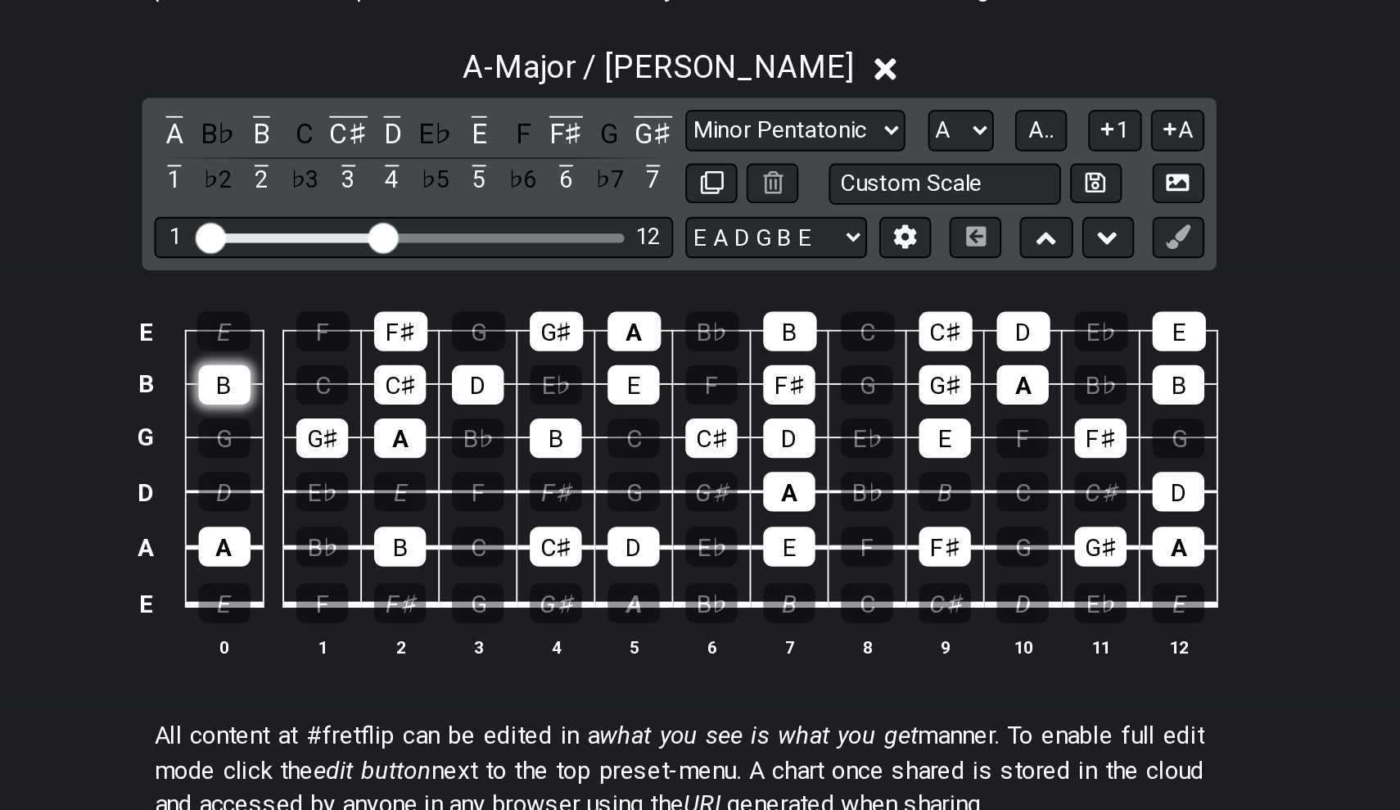
click at [442, 458] on div "B" at bounding box center [456, 468] width 28 height 21
click at [488, 498] on td "E♭" at bounding box center [509, 512] width 42 height 29
click at [494, 487] on div "G♯" at bounding box center [508, 497] width 28 height 21
click at [536, 487] on div "A" at bounding box center [550, 497] width 28 height 21
click at [536, 458] on div "C♯" at bounding box center [550, 468] width 28 height 21
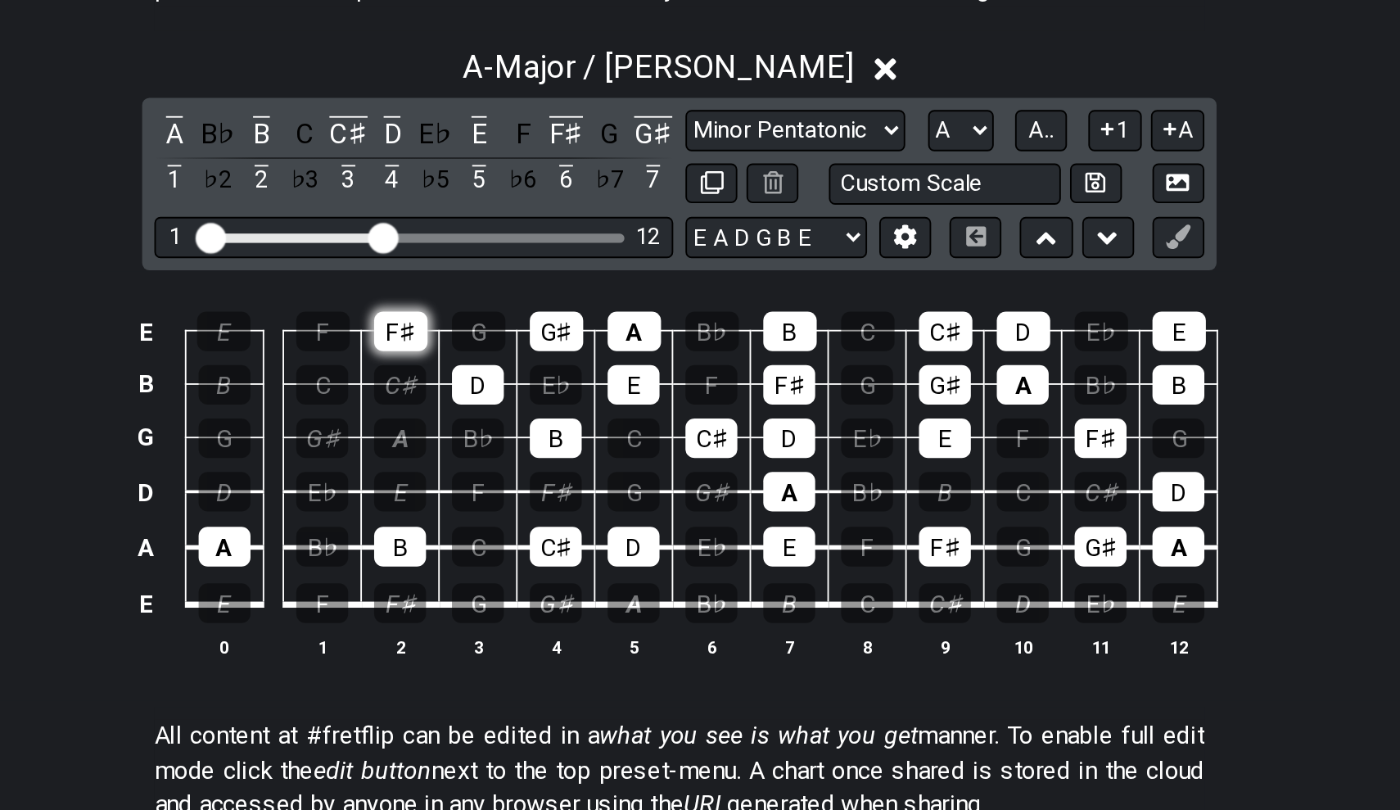
click at [536, 430] on div "F♯" at bounding box center [550, 440] width 29 height 21
click at [571, 440] on td "D" at bounding box center [592, 454] width 42 height 29
click at [578, 458] on div "D" at bounding box center [592, 468] width 28 height 21
click at [620, 430] on div "G♯" at bounding box center [634, 440] width 29 height 21
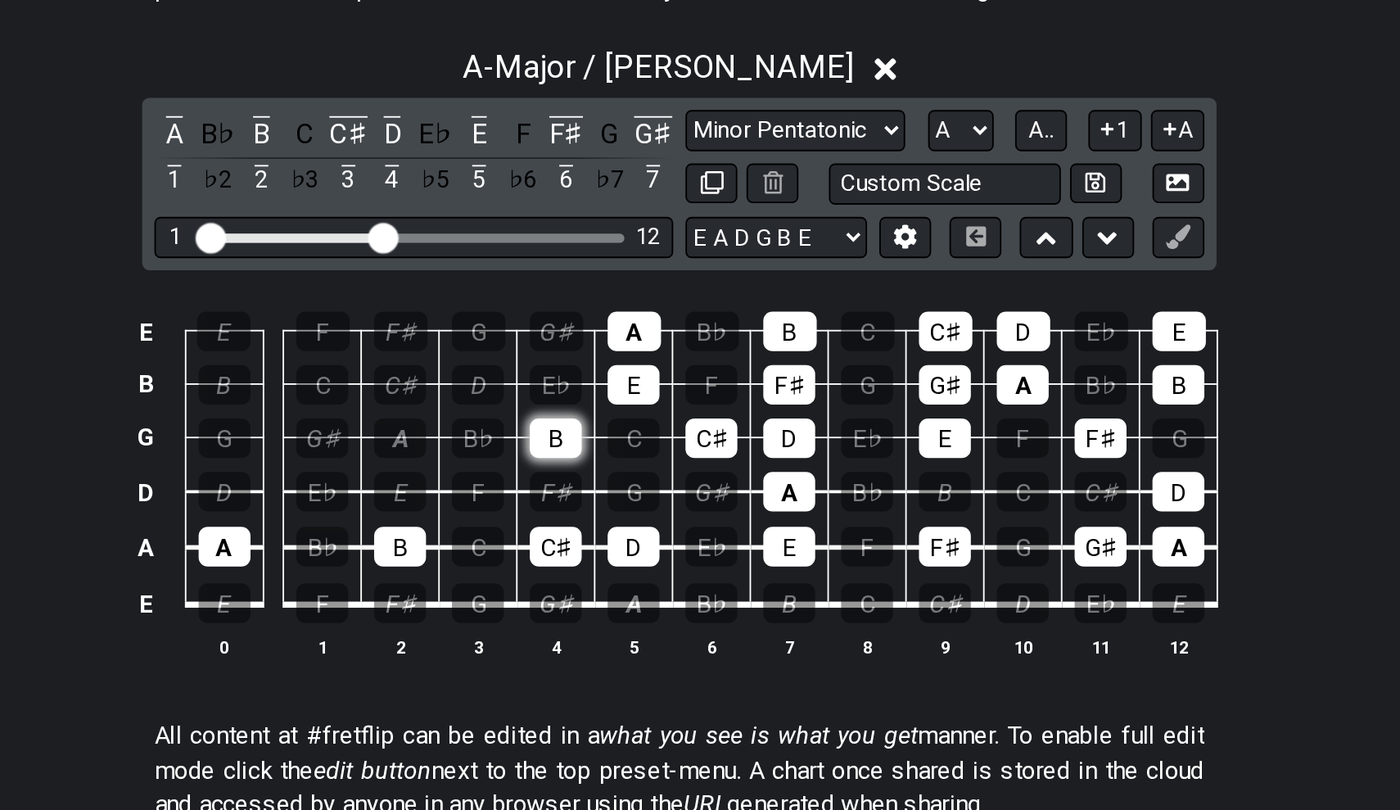
click at [620, 487] on div "B" at bounding box center [634, 497] width 28 height 21
click at [662, 458] on div "E" at bounding box center [676, 468] width 28 height 21
click at [662, 430] on div "A" at bounding box center [676, 440] width 29 height 21
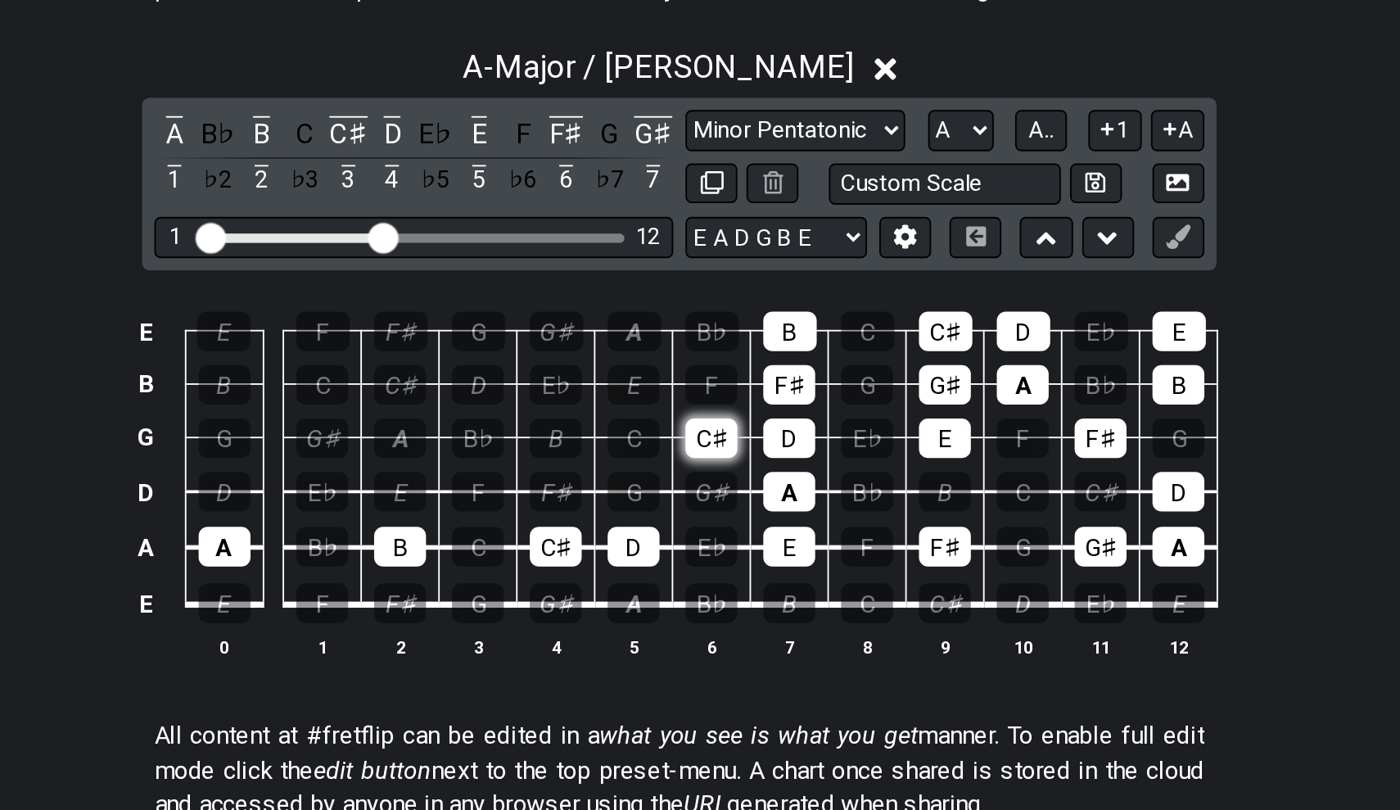
click at [703, 487] on div "C♯" at bounding box center [717, 497] width 28 height 21
click at [745, 516] on div "A" at bounding box center [759, 526] width 28 height 21
click at [745, 487] on div "D" at bounding box center [759, 497] width 28 height 21
click at [738, 469] on td "D" at bounding box center [759, 483] width 42 height 29
click at [745, 458] on div "F♯" at bounding box center [759, 468] width 28 height 21
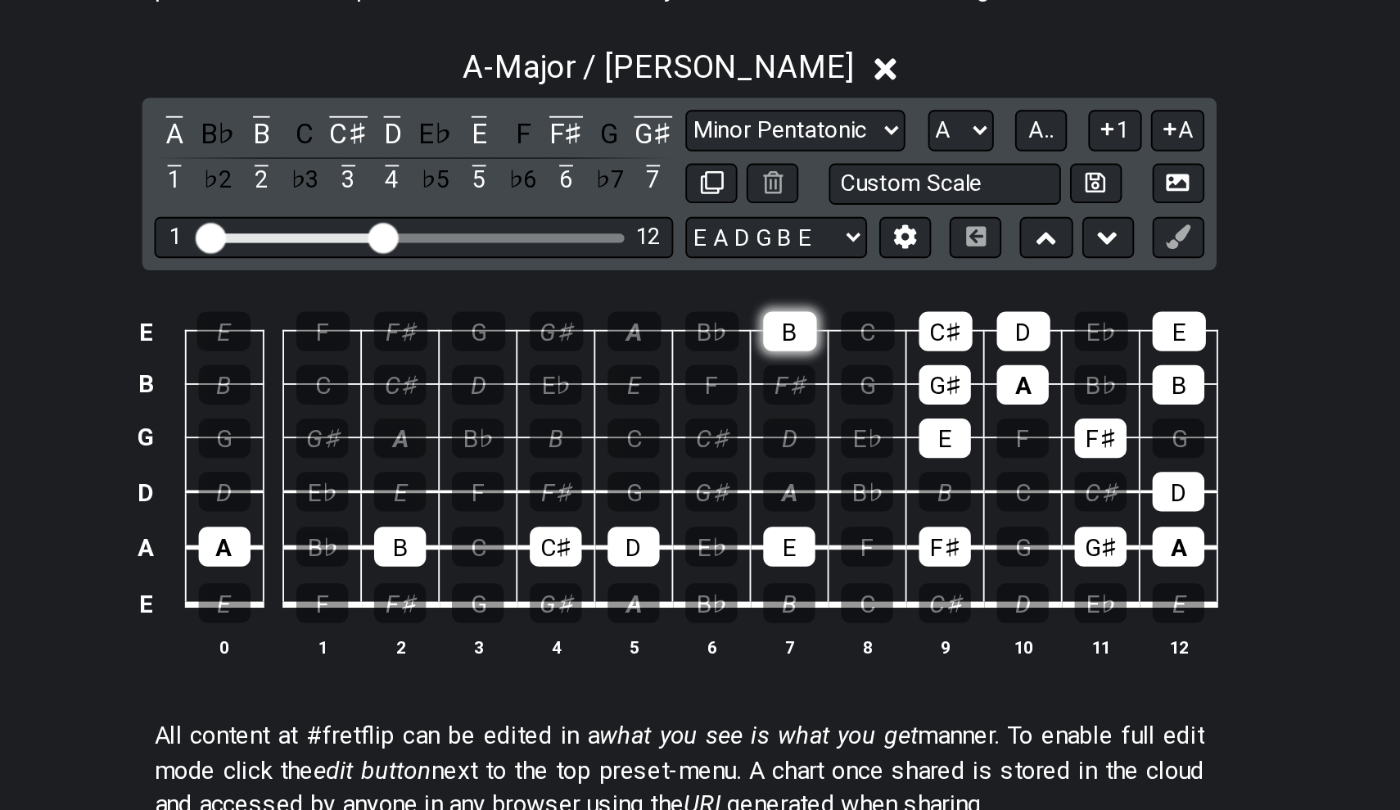
click at [745, 430] on div "B" at bounding box center [759, 440] width 29 height 21
click at [829, 430] on div "C♯" at bounding box center [843, 440] width 29 height 21
click at [829, 458] on div "G♯" at bounding box center [843, 468] width 28 height 21
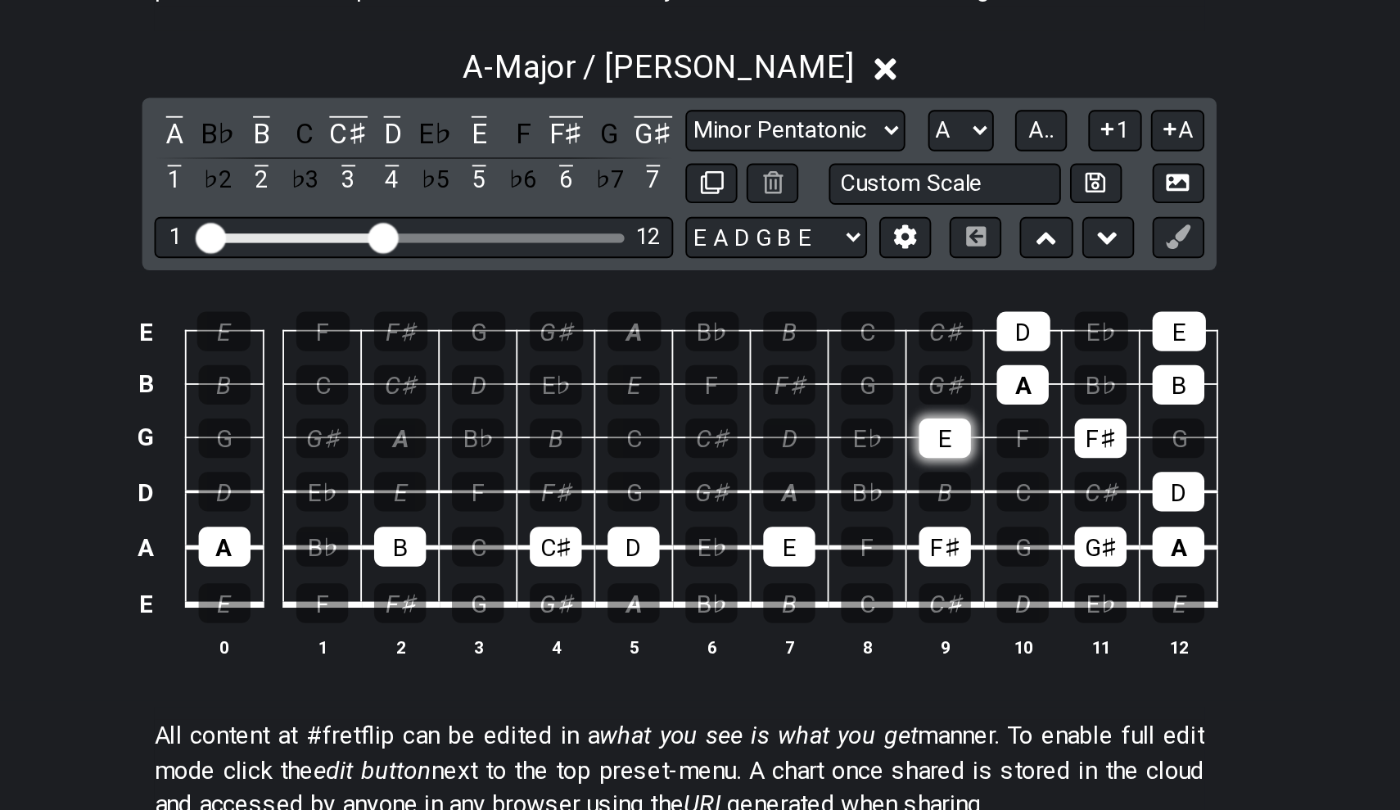
click at [829, 487] on div "E" at bounding box center [843, 497] width 28 height 21
click at [870, 458] on div "A" at bounding box center [884, 468] width 28 height 21
click at [870, 430] on div "D" at bounding box center [884, 440] width 29 height 21
click at [905, 469] on td "F♯" at bounding box center [926, 483] width 42 height 29
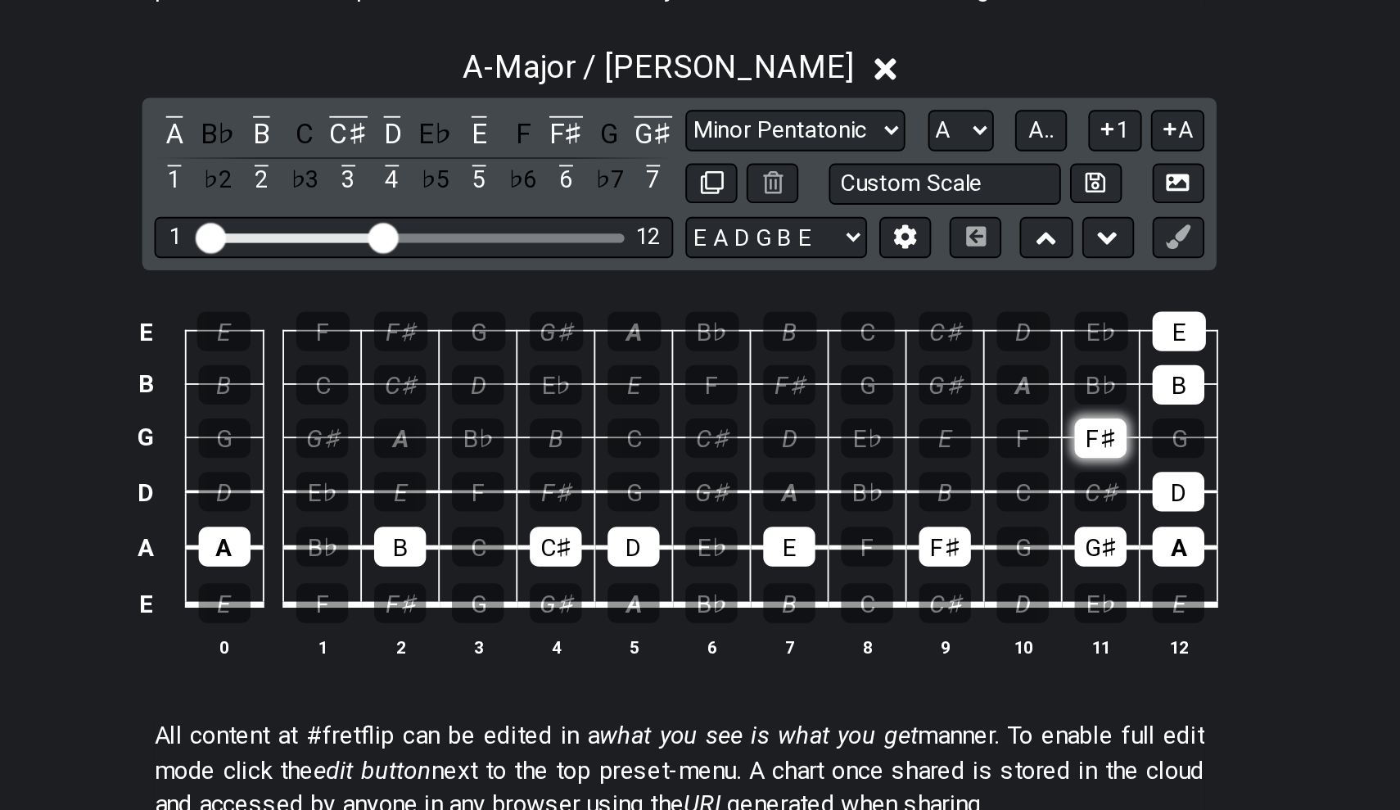
click at [912, 487] on div "F♯" at bounding box center [926, 497] width 28 height 21
click at [954, 458] on div "B" at bounding box center [968, 468] width 28 height 21
click at [954, 430] on div "E" at bounding box center [968, 440] width 29 height 21
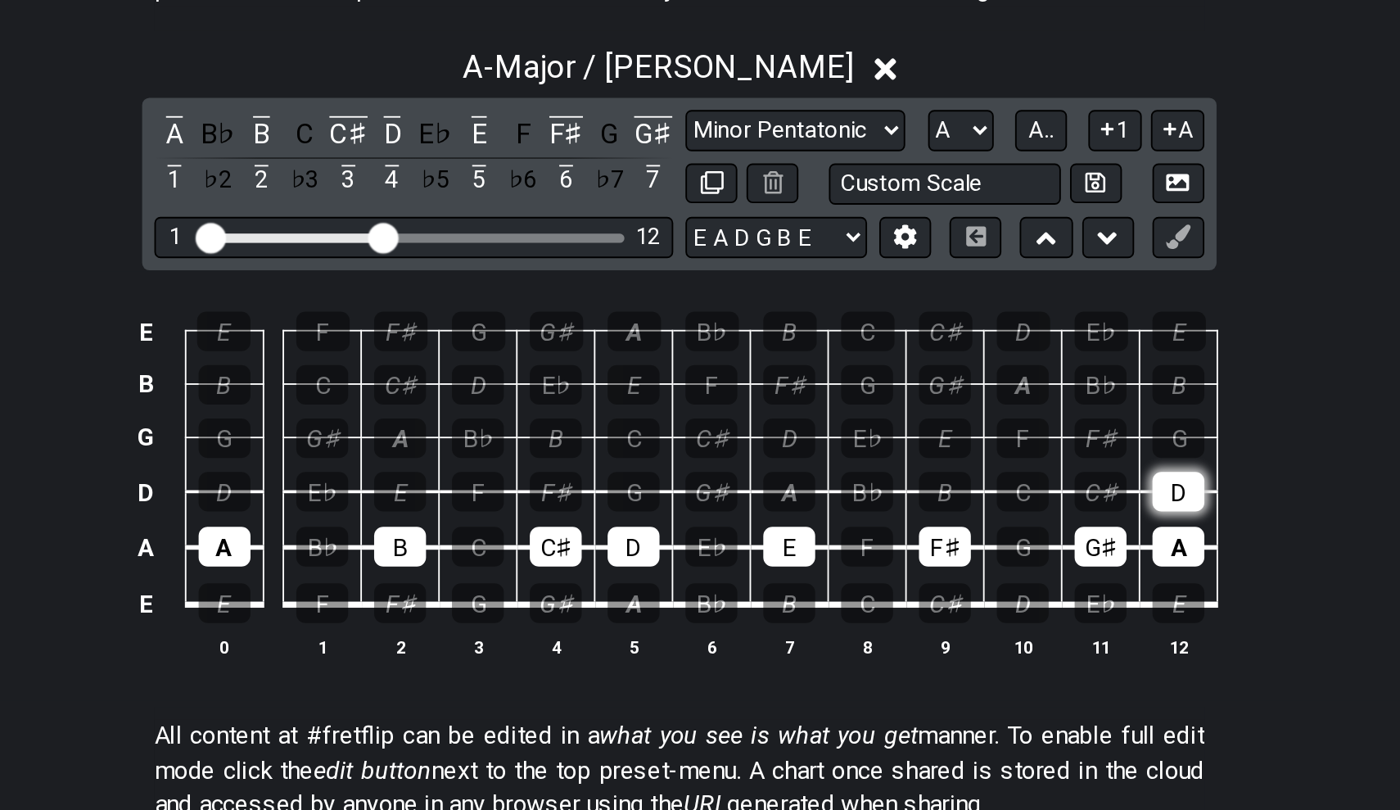
click at [954, 516] on div "D" at bounding box center [968, 526] width 28 height 21
click at [442, 545] on div "A" at bounding box center [456, 555] width 28 height 21
click at [536, 545] on div "B" at bounding box center [550, 555] width 28 height 21
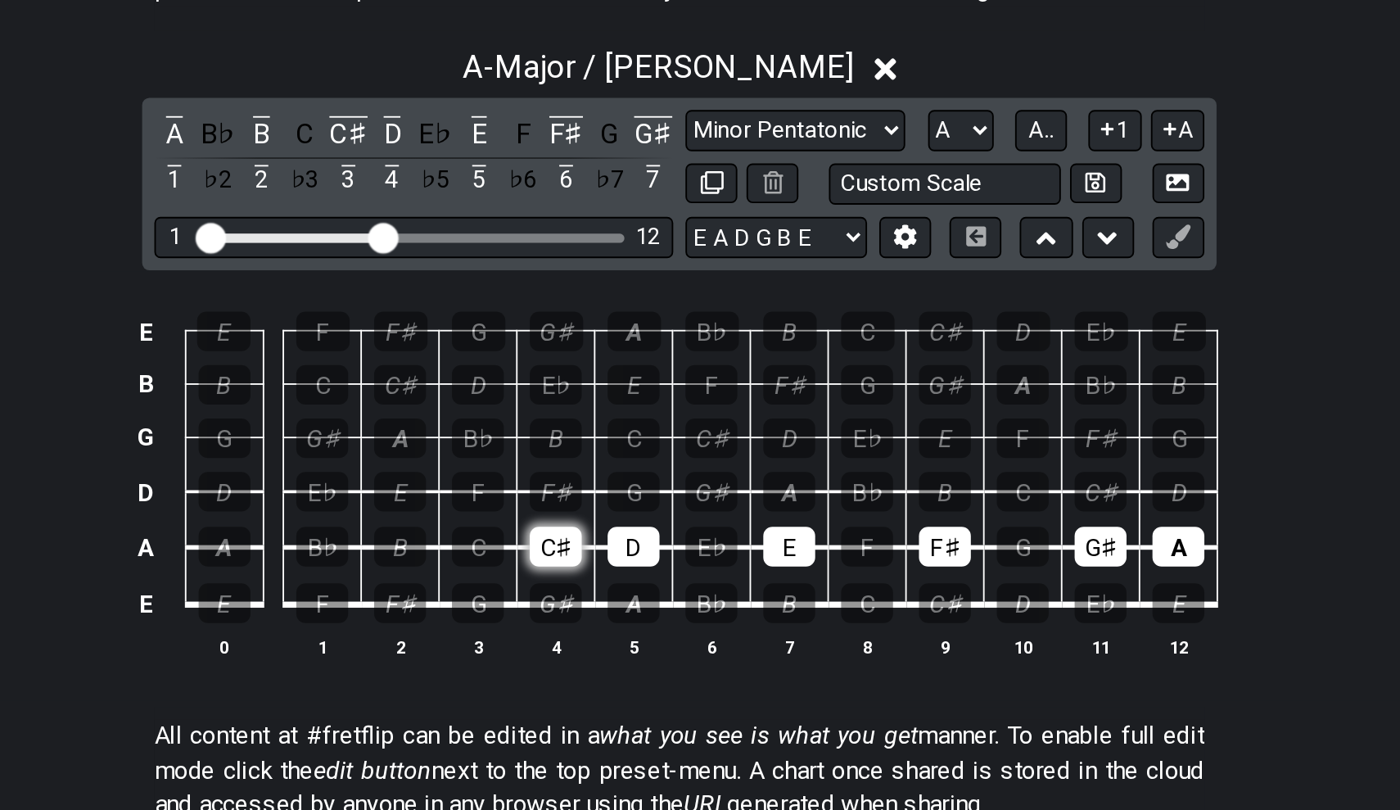
click at [620, 545] on div "C♯" at bounding box center [634, 555] width 28 height 21
click at [662, 545] on div "D" at bounding box center [676, 555] width 28 height 21
click at [745, 545] on div "E" at bounding box center [759, 555] width 28 height 21
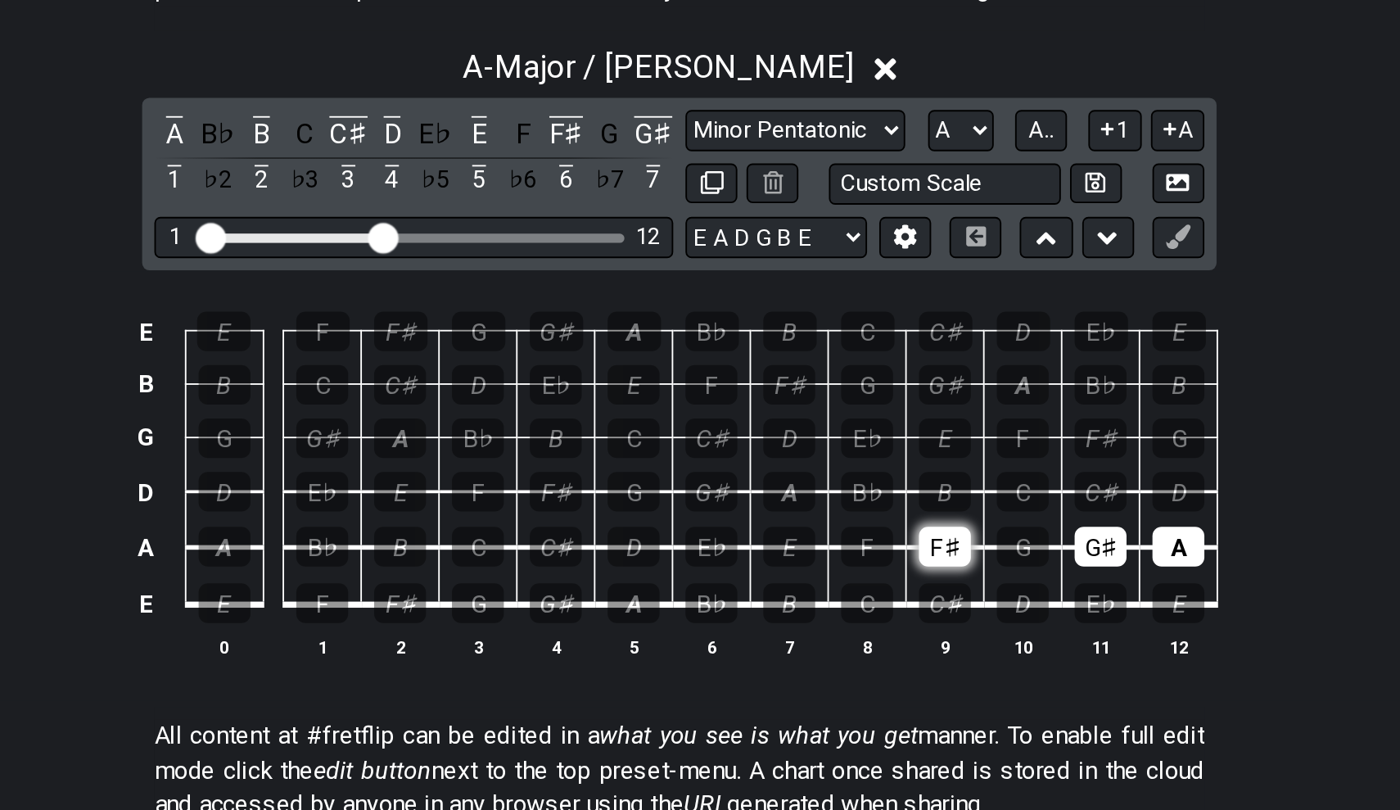
click at [829, 545] on div "F♯" at bounding box center [843, 555] width 28 height 21
click at [912, 545] on div "G♯" at bounding box center [926, 555] width 28 height 21
click at [954, 545] on div "A" at bounding box center [968, 555] width 28 height 21
click at [442, 545] on div "A" at bounding box center [456, 555] width 28 height 21
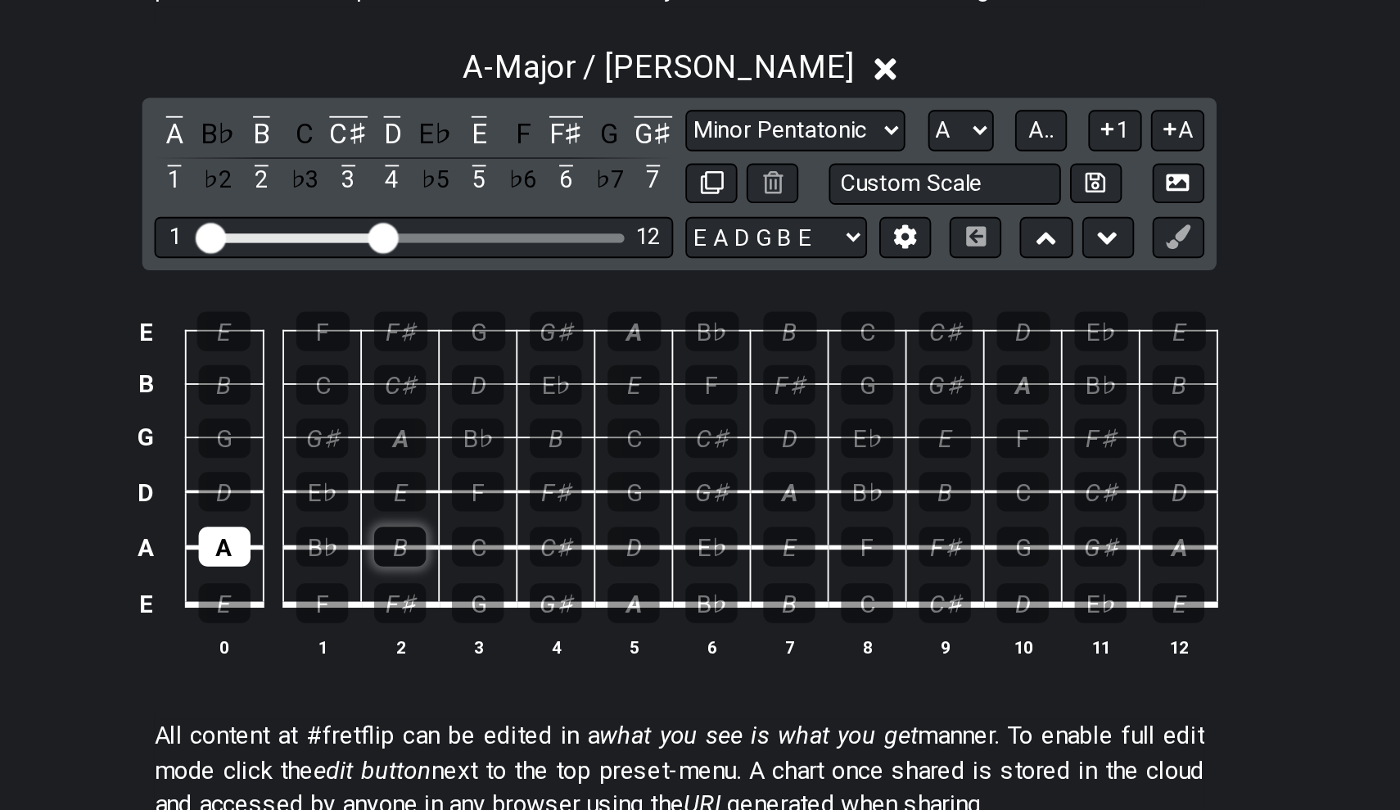
click at [536, 545] on div "B" at bounding box center [550, 555] width 28 height 21
click at [578, 545] on div "C" at bounding box center [592, 555] width 28 height 21
click at [620, 545] on div "C♯" at bounding box center [634, 555] width 28 height 21
click at [662, 545] on div "D" at bounding box center [676, 555] width 28 height 21
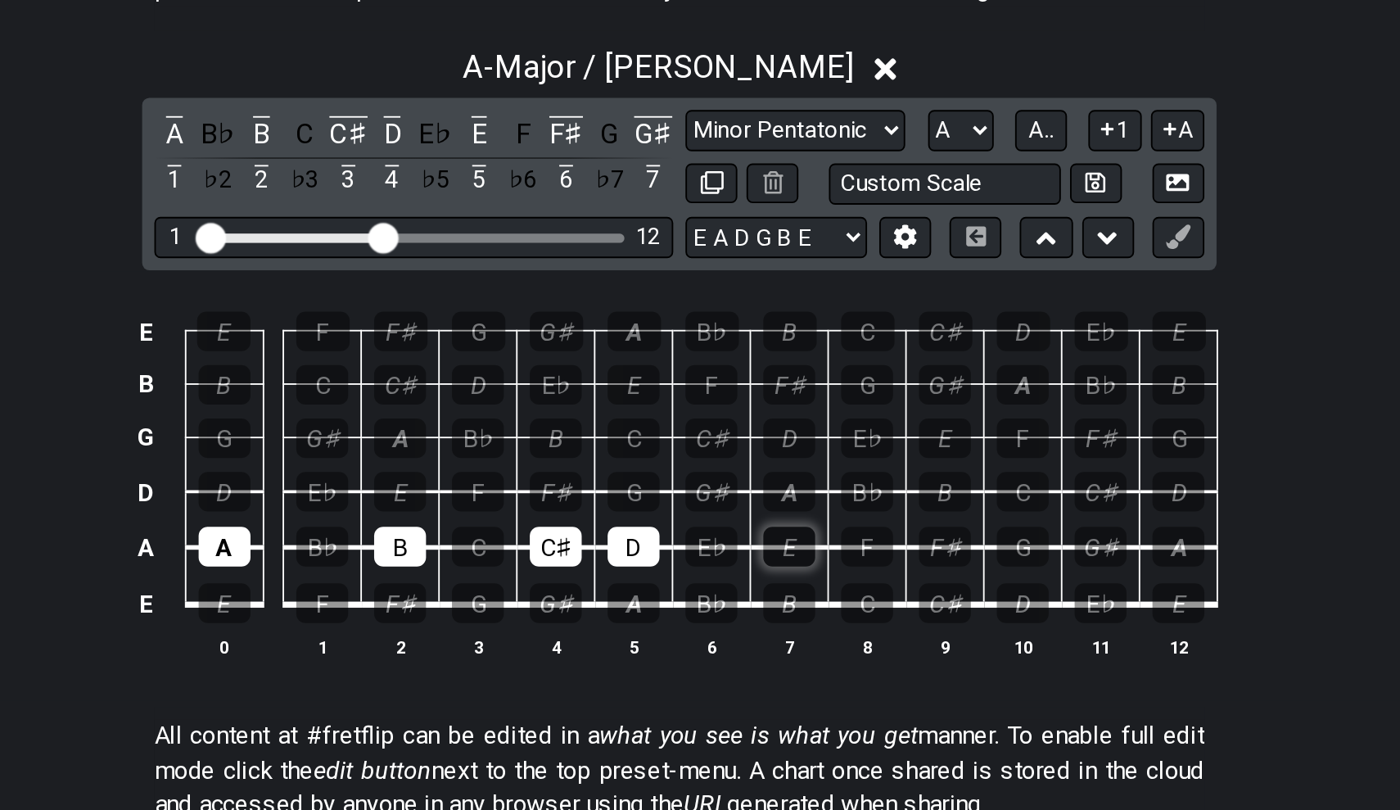
click at [745, 545] on div "E" at bounding box center [759, 555] width 28 height 21
click at [829, 545] on div "F♯" at bounding box center [843, 555] width 28 height 21
click at [912, 545] on div "G♯" at bounding box center [926, 555] width 28 height 21
click at [418, 224] on div "#fretflip is an online tool to easily create and share guitar fretboard charts,…" at bounding box center [699, 252] width 563 height 56
click at [442, 545] on div "A" at bounding box center [456, 555] width 28 height 21
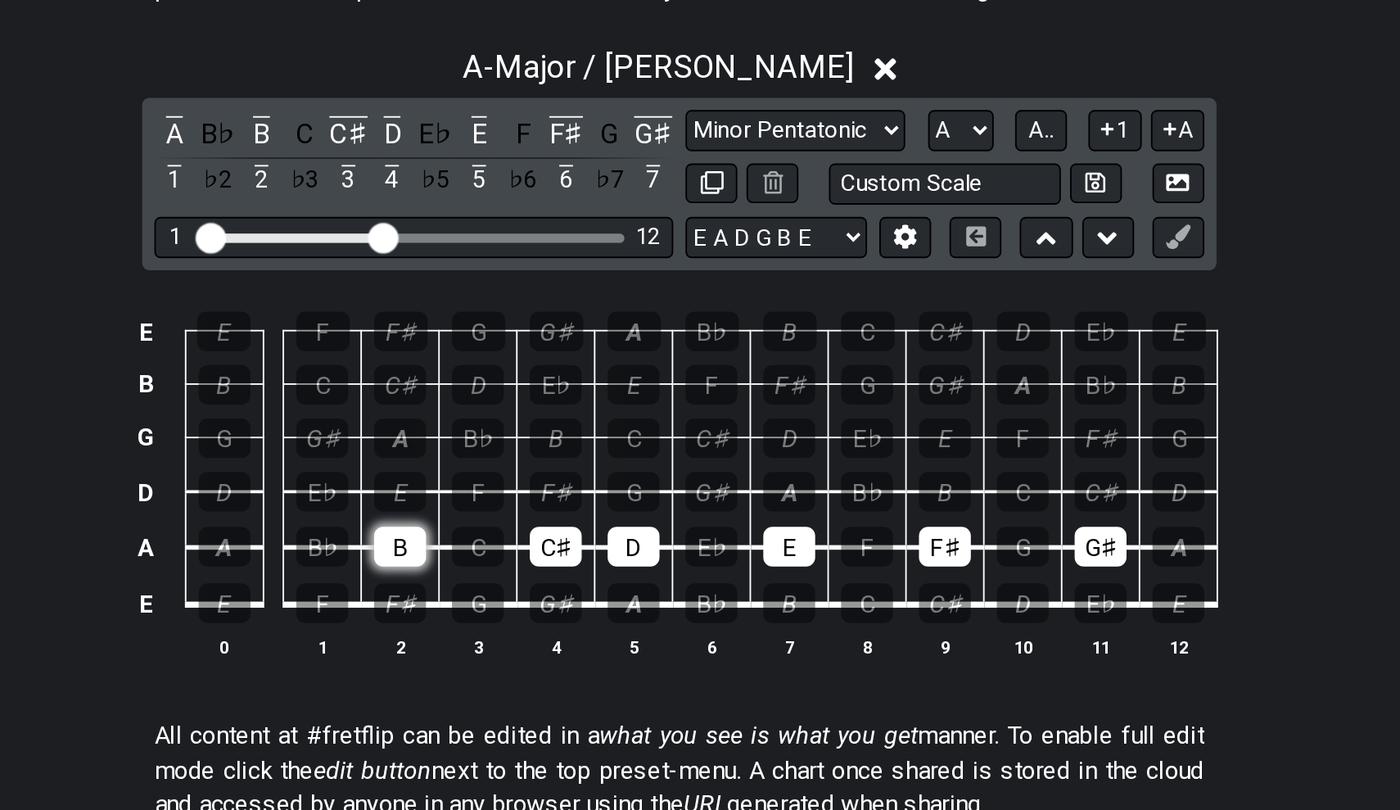
click at [536, 545] on div "B" at bounding box center [550, 555] width 28 height 21
click at [620, 545] on div "C♯" at bounding box center [634, 555] width 28 height 21
click at [662, 545] on div "D" at bounding box center [676, 555] width 28 height 21
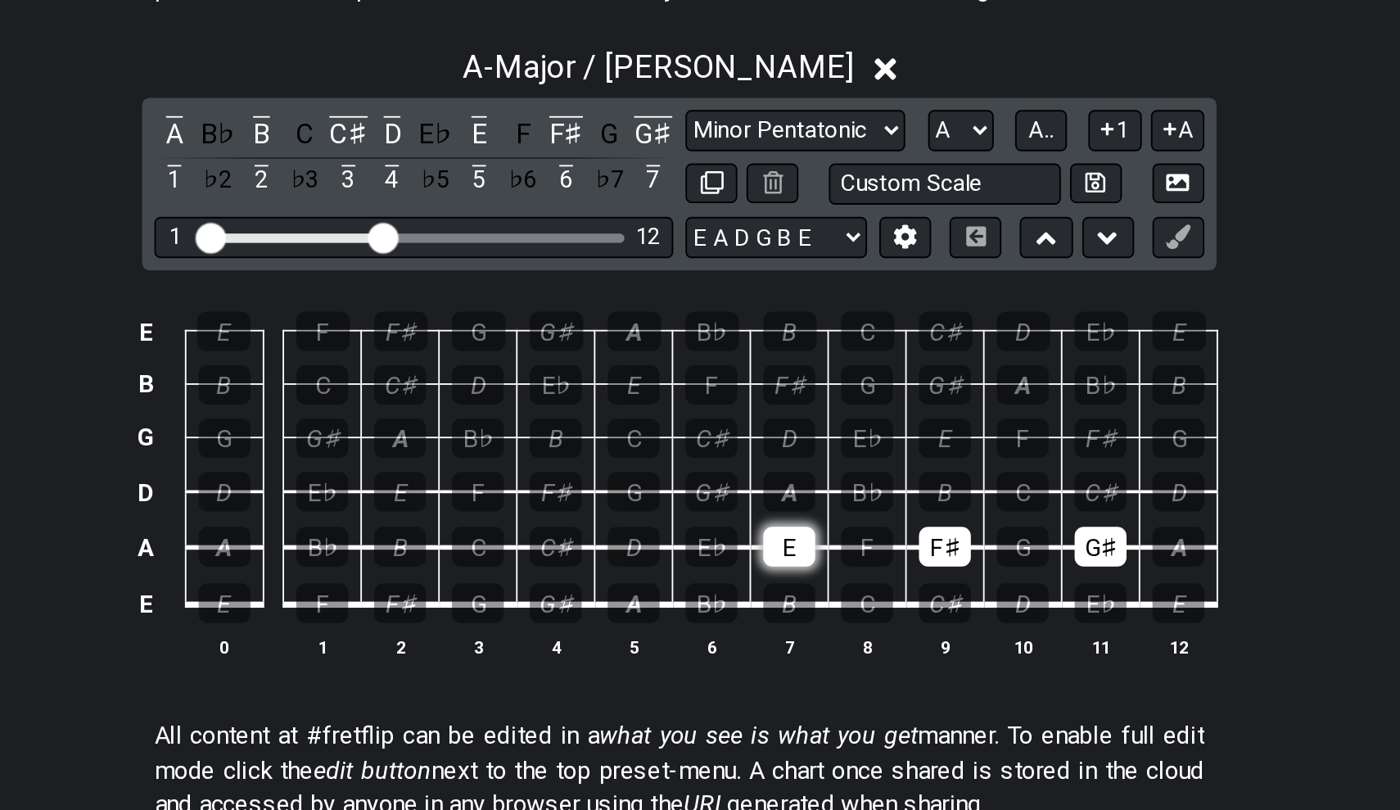
click at [745, 545] on div "E" at bounding box center [759, 555] width 28 height 21
click at [829, 545] on div "F♯" at bounding box center [843, 555] width 28 height 21
click at [912, 545] on div "G♯" at bounding box center [926, 555] width 28 height 21
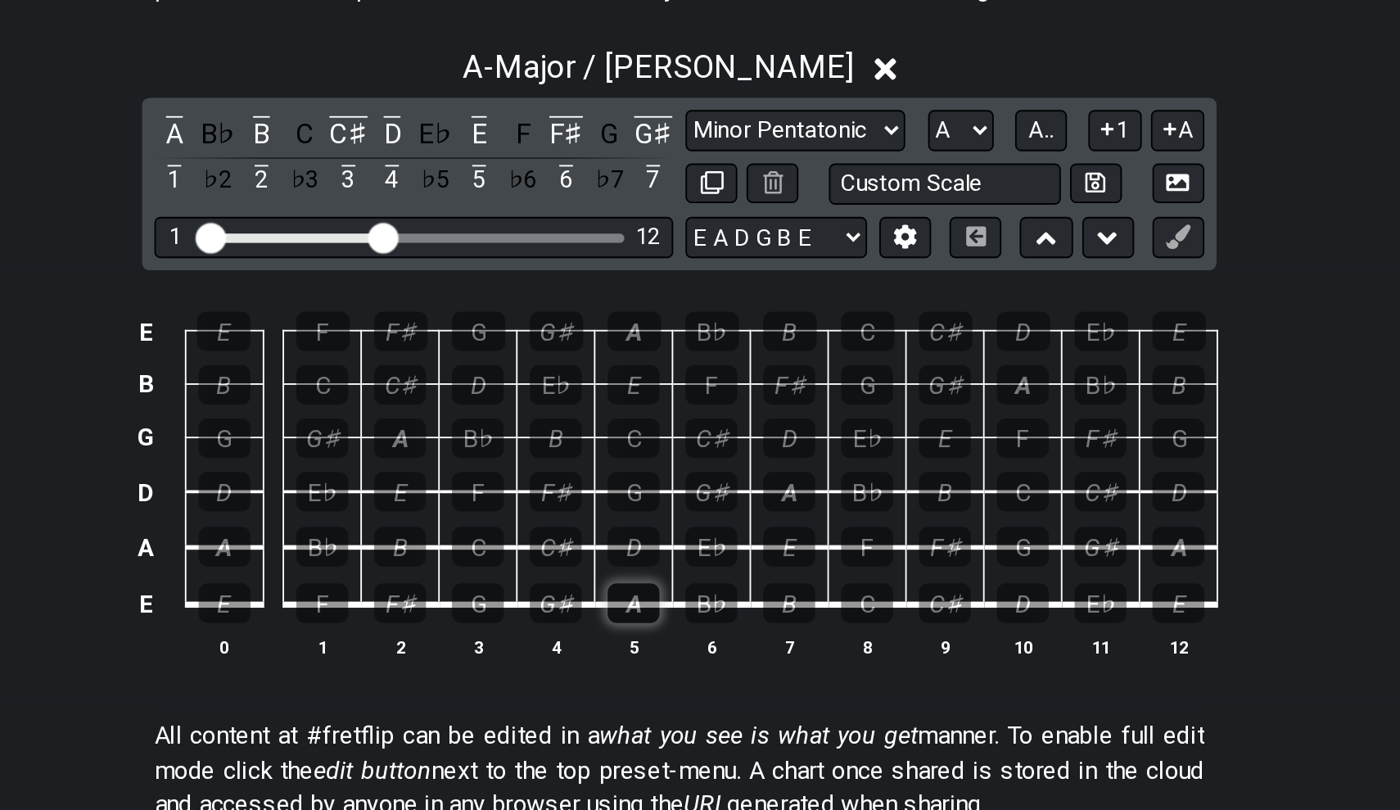
click at [662, 576] on div "A" at bounding box center [676, 586] width 28 height 21
click at [745, 576] on div "B" at bounding box center [759, 586] width 28 height 21
click at [620, 545] on div "C♯" at bounding box center [634, 555] width 28 height 21
click at [662, 545] on div "D" at bounding box center [676, 555] width 28 height 21
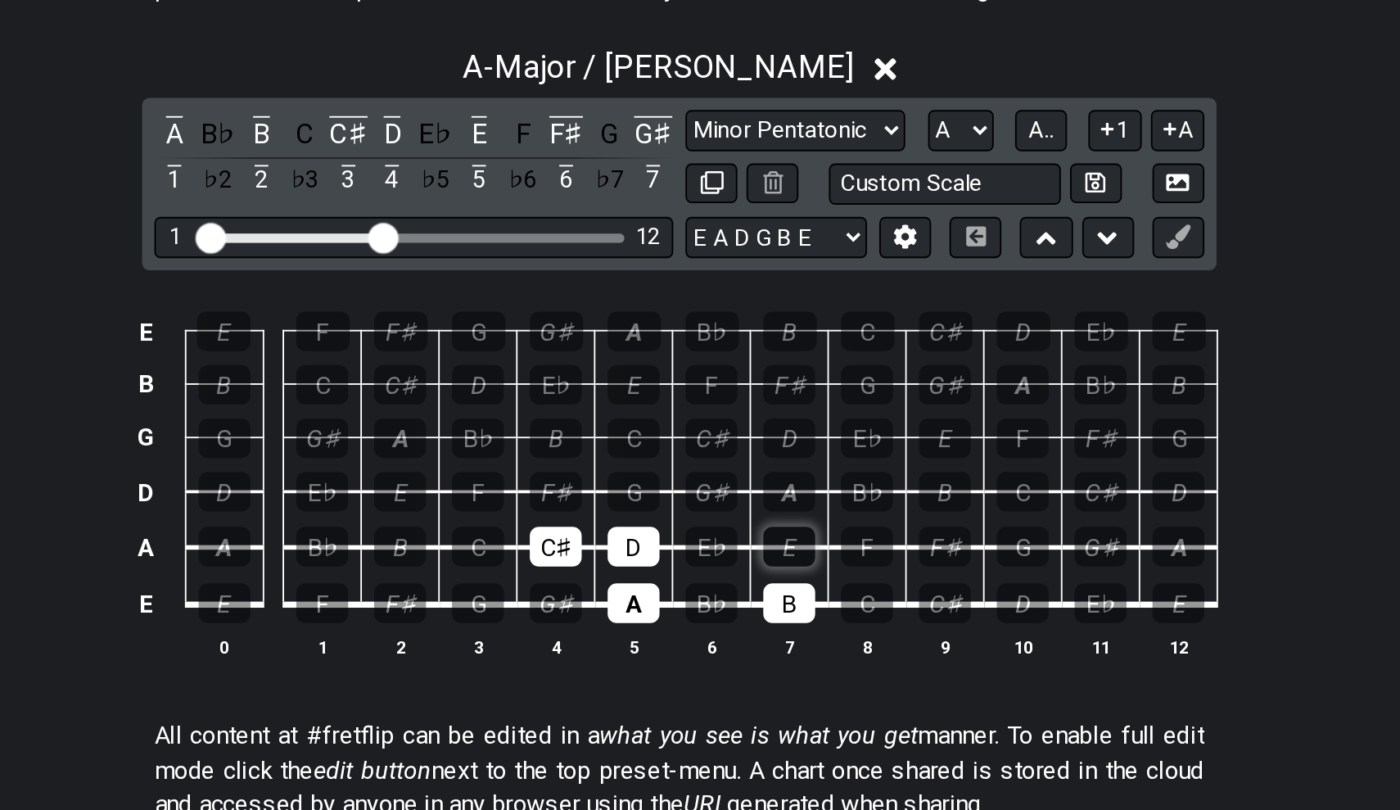
click at [745, 545] on div "E" at bounding box center [759, 555] width 28 height 21
click at [620, 516] on div "F♯" at bounding box center [634, 526] width 28 height 21
click at [703, 516] on div "G♯" at bounding box center [717, 526] width 28 height 21
click at [745, 516] on div "A" at bounding box center [759, 526] width 28 height 21
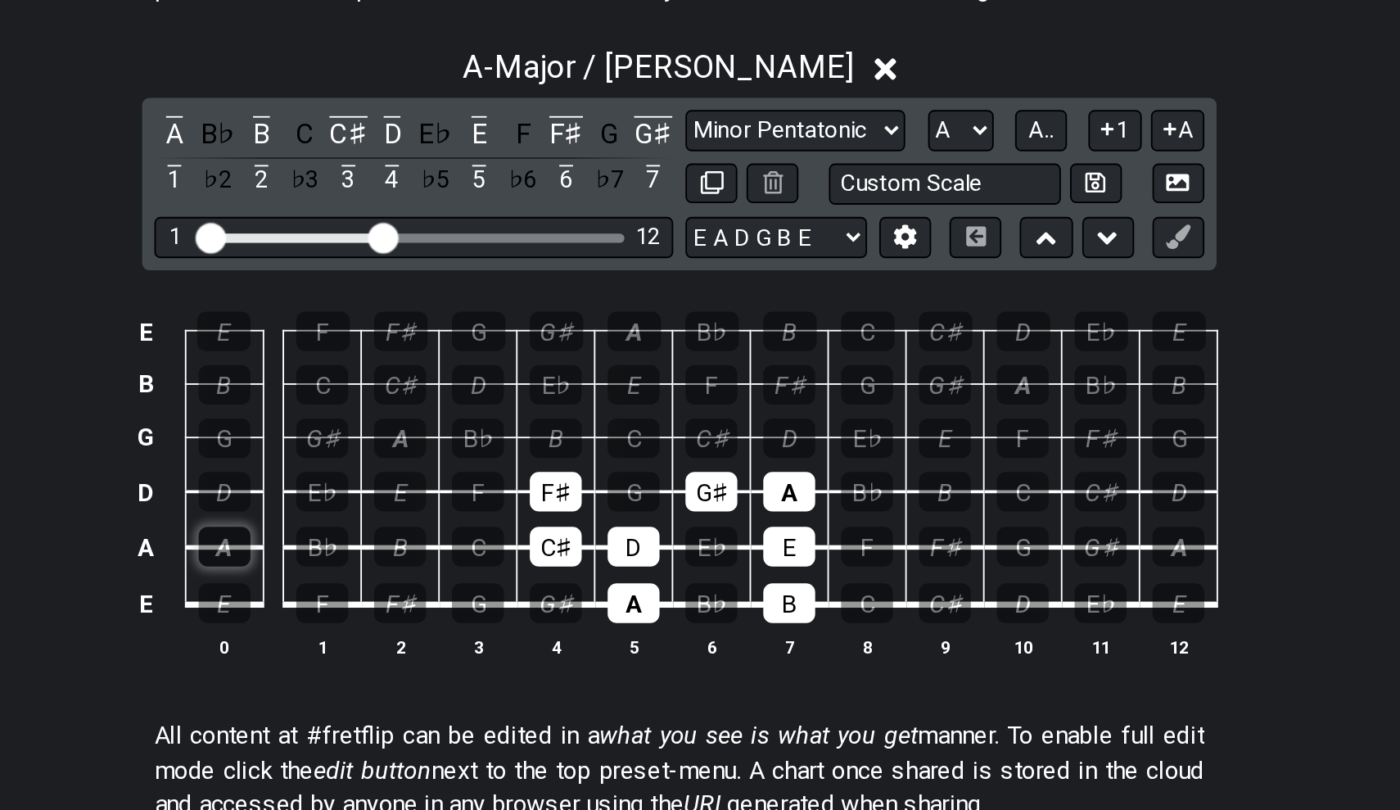
click at [442, 545] on div "A" at bounding box center [456, 555] width 28 height 21
click at [536, 545] on div "B" at bounding box center [550, 555] width 28 height 21
click at [829, 545] on div "F♯" at bounding box center [843, 555] width 28 height 21
click at [905, 526] on td "G♯" at bounding box center [926, 541] width 42 height 30
click at [912, 545] on div "G♯" at bounding box center [926, 555] width 28 height 21
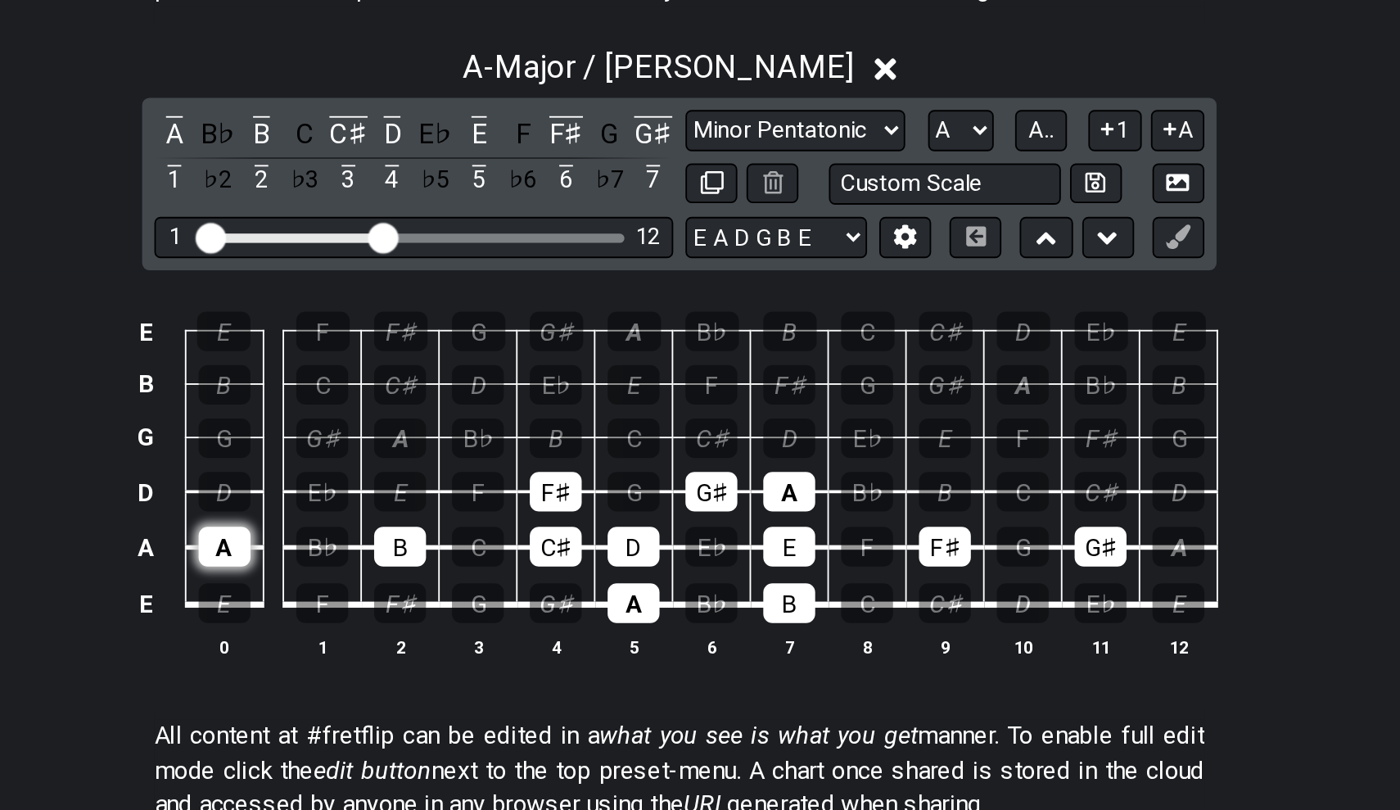
click at [442, 545] on div "A" at bounding box center [456, 555] width 28 height 21
click at [536, 545] on div "B" at bounding box center [550, 555] width 28 height 21
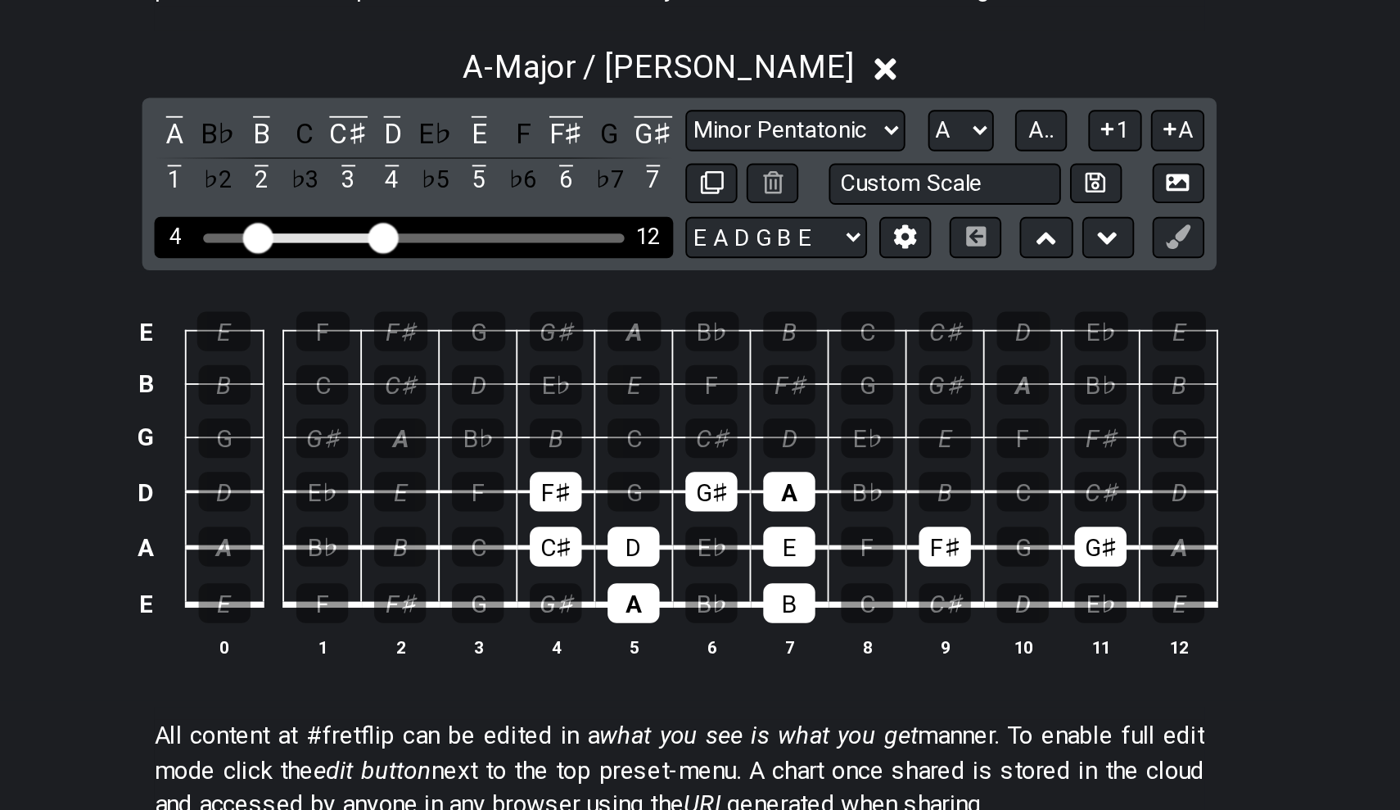
drag, startPoint x: 113, startPoint y: 122, endPoint x: 137, endPoint y: 124, distance: 23.8
click at [441, 389] on input "Visible fret range" at bounding box center [557, 389] width 233 height 0
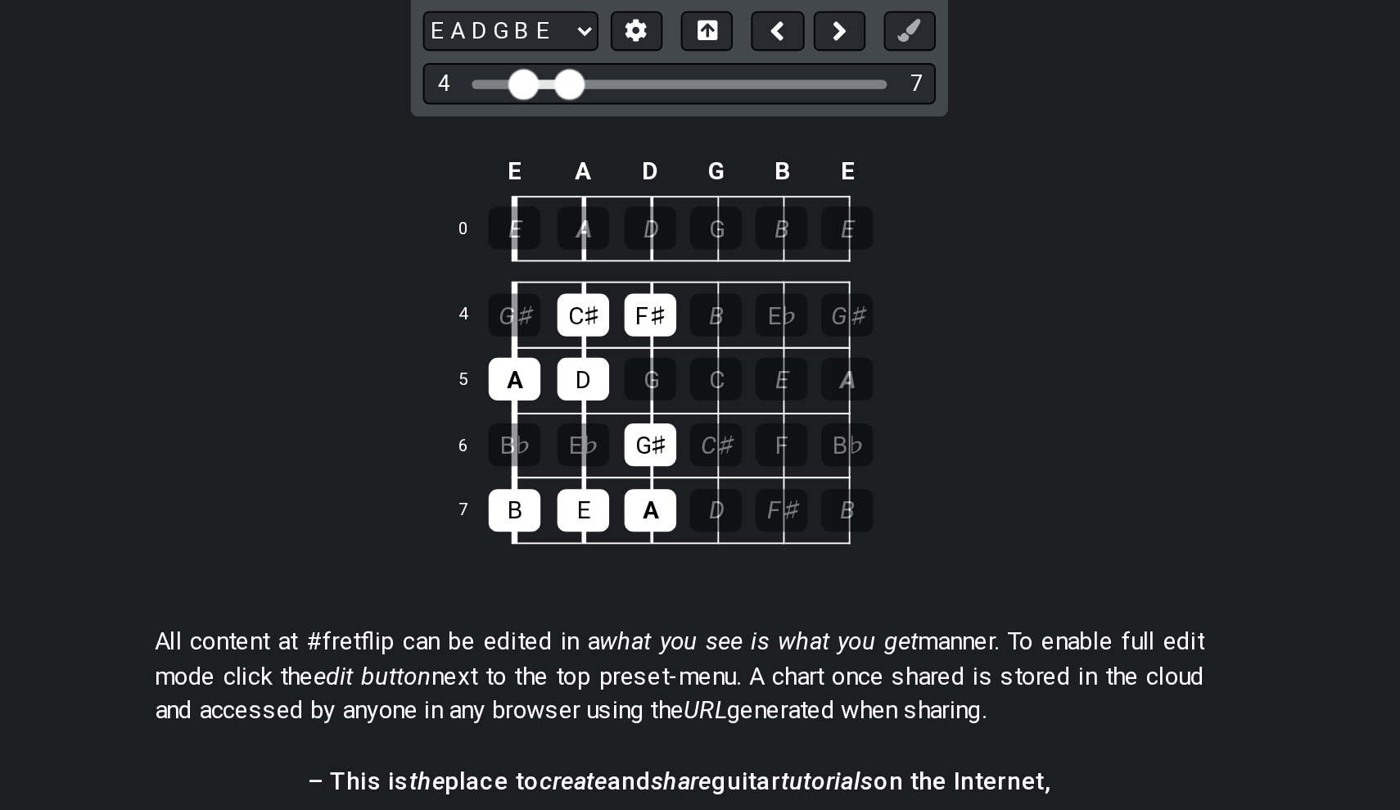
scroll to position [196, 0]
